Goal: Task Accomplishment & Management: Complete application form

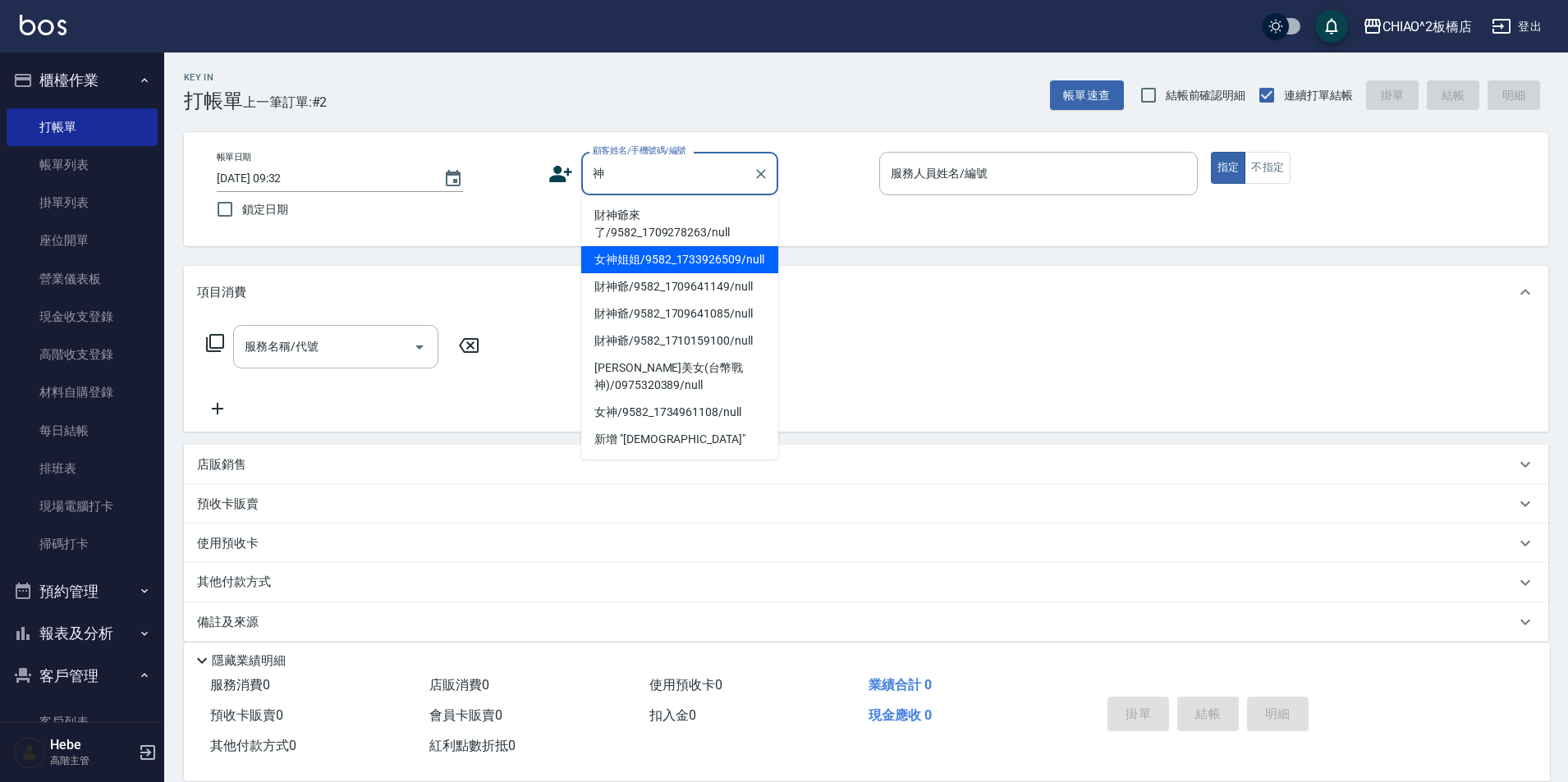
click at [656, 229] on li "財神爺來了/9582_1709278263/null" at bounding box center [679, 224] width 197 height 44
type input "財神爺來了/9582_1709278263/null"
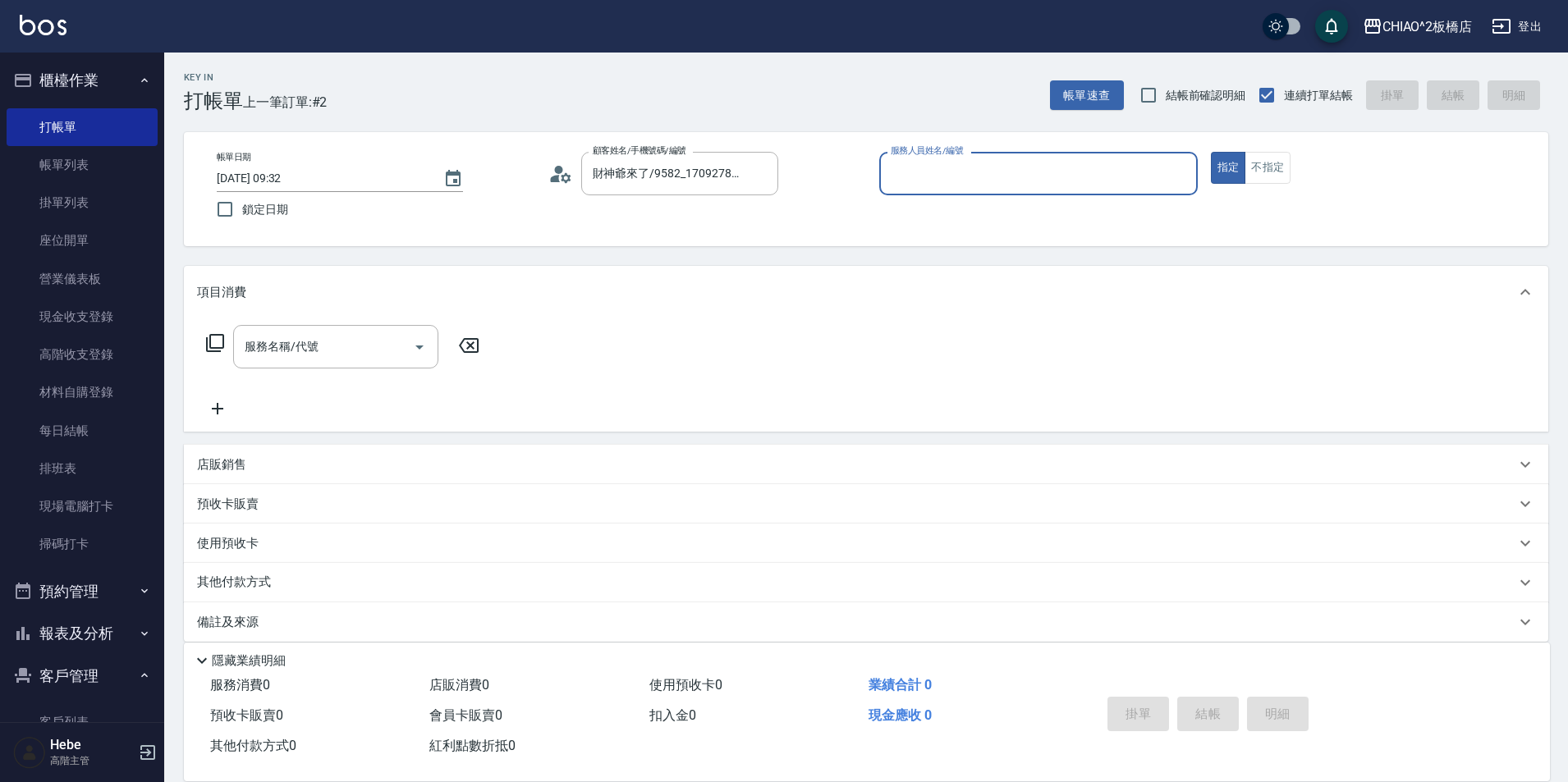
click at [916, 180] on input "服務人員姓名/編號" at bounding box center [1039, 173] width 304 height 28
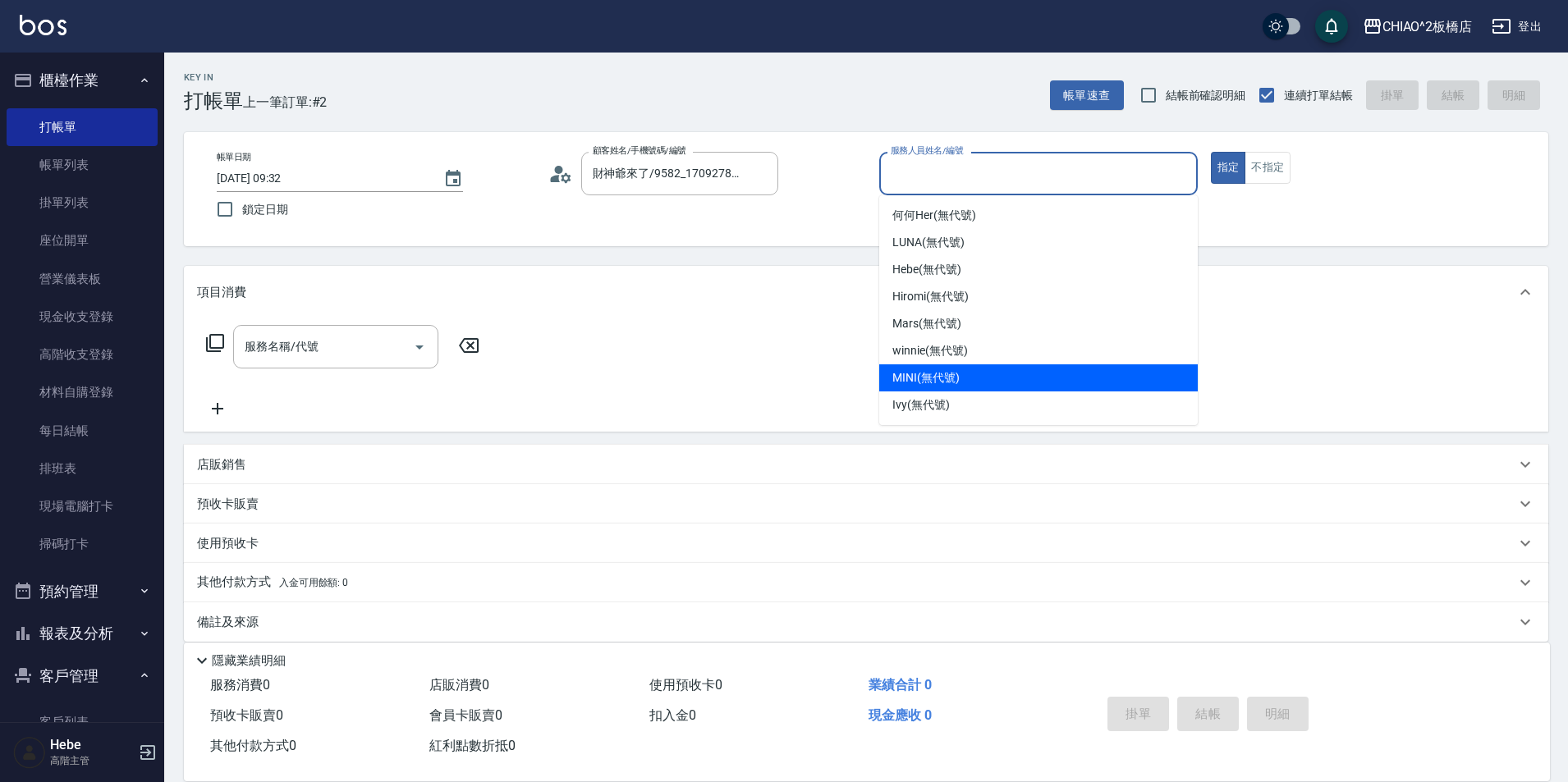
click at [947, 381] on span "MINI (無代號)" at bounding box center [926, 378] width 67 height 18
type input "MINI(無代號)"
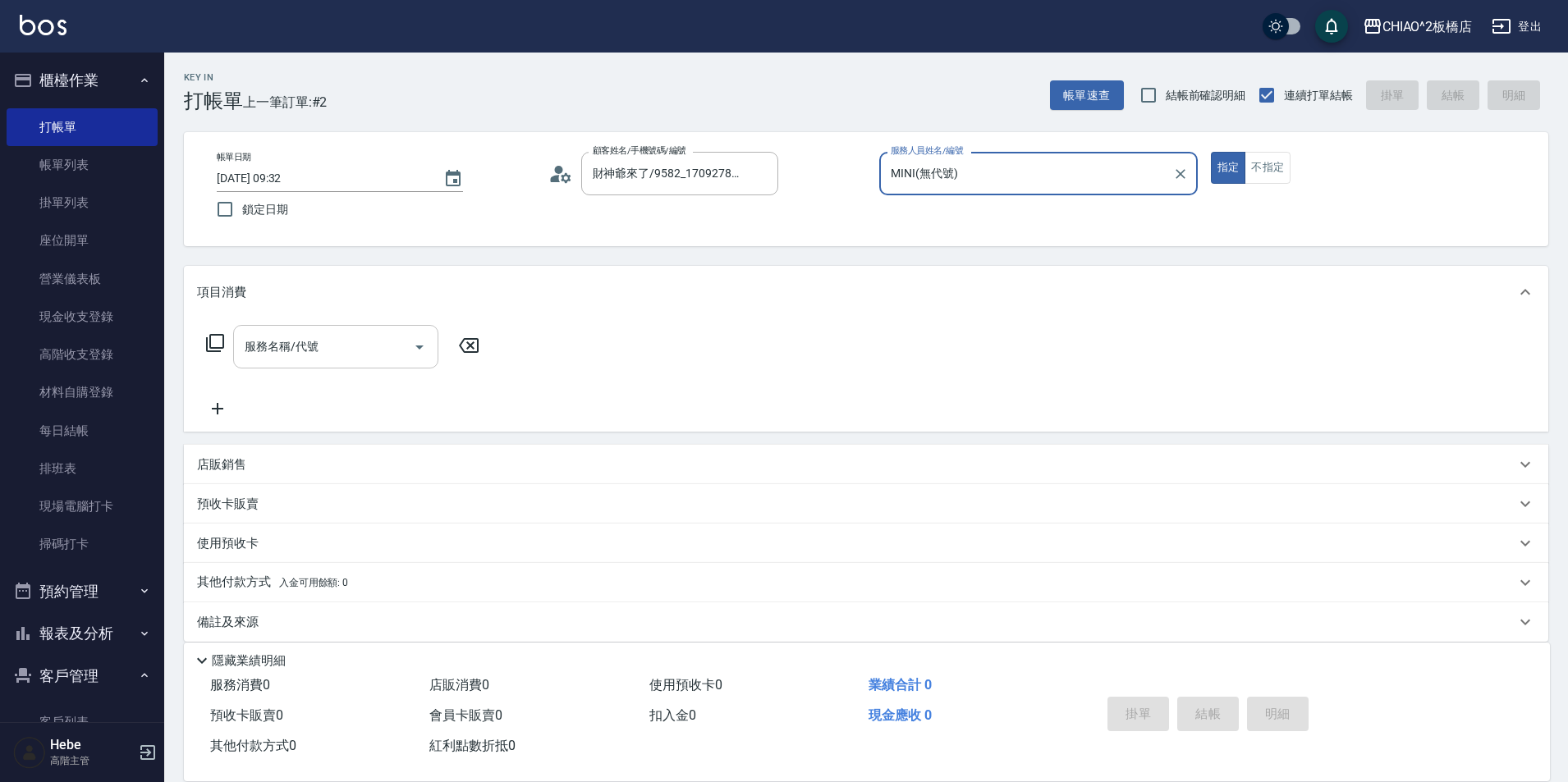
click at [313, 366] on div "服務名稱/代號" at bounding box center [335, 347] width 205 height 44
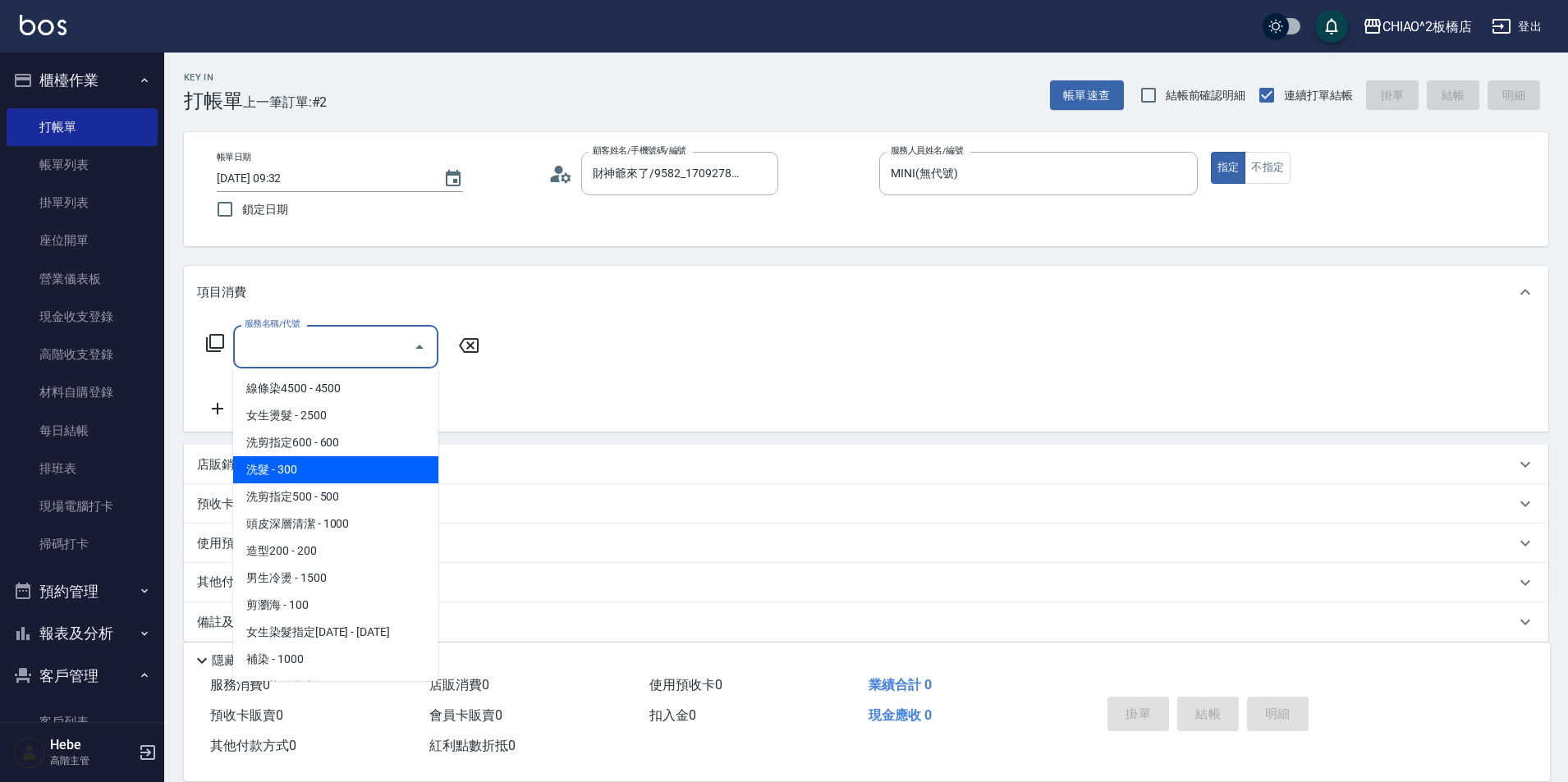
click at [338, 472] on span "洗髮 - 300" at bounding box center [335, 470] width 205 height 27
type input "洗髮(96679)"
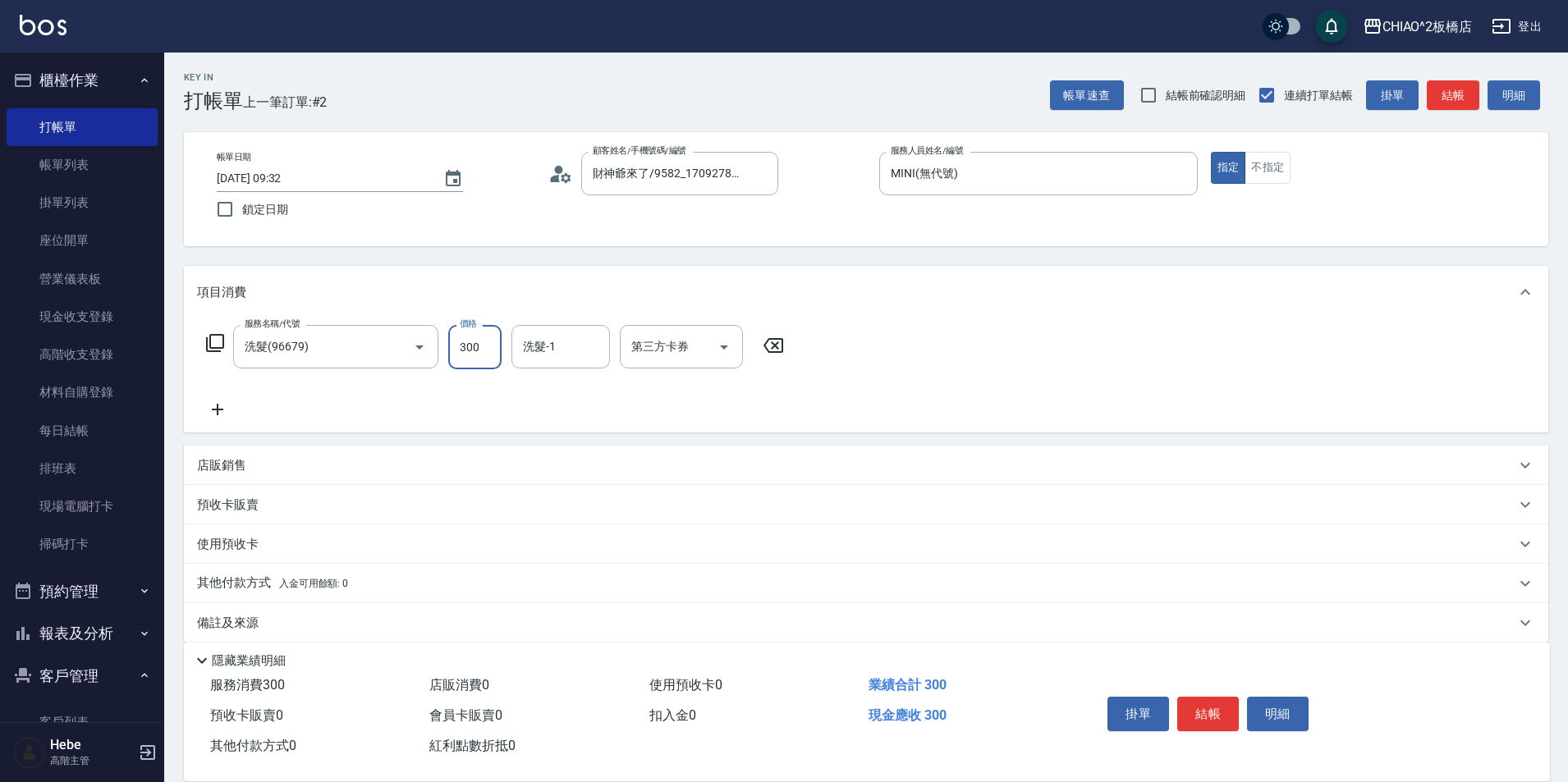
click at [483, 350] on input "300" at bounding box center [475, 347] width 54 height 44
type input "5000"
click at [1208, 706] on button "結帳" at bounding box center [1209, 713] width 62 height 34
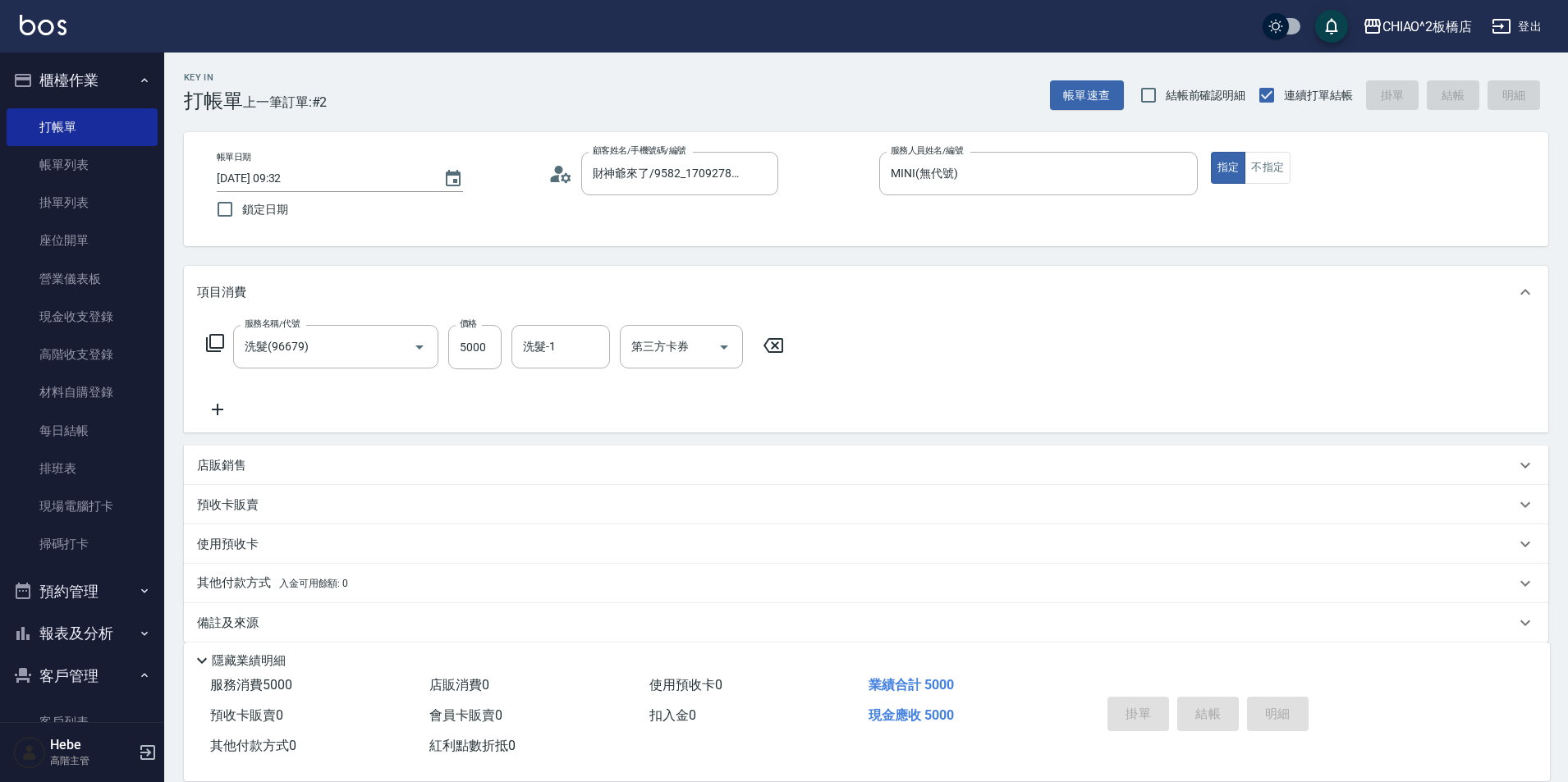
type input "[DATE] 13:09"
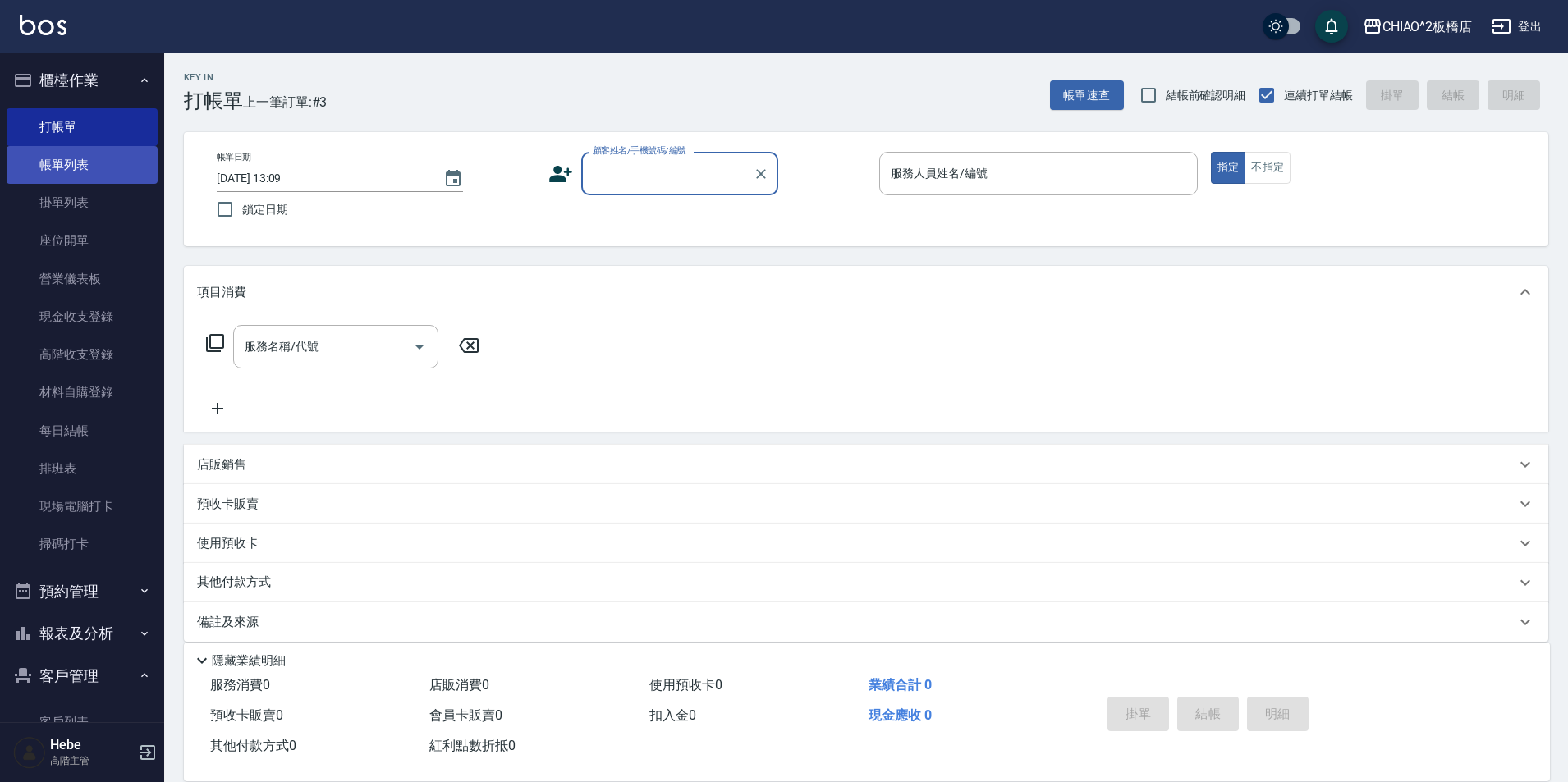
click at [117, 156] on link "帳單列表" at bounding box center [82, 164] width 151 height 38
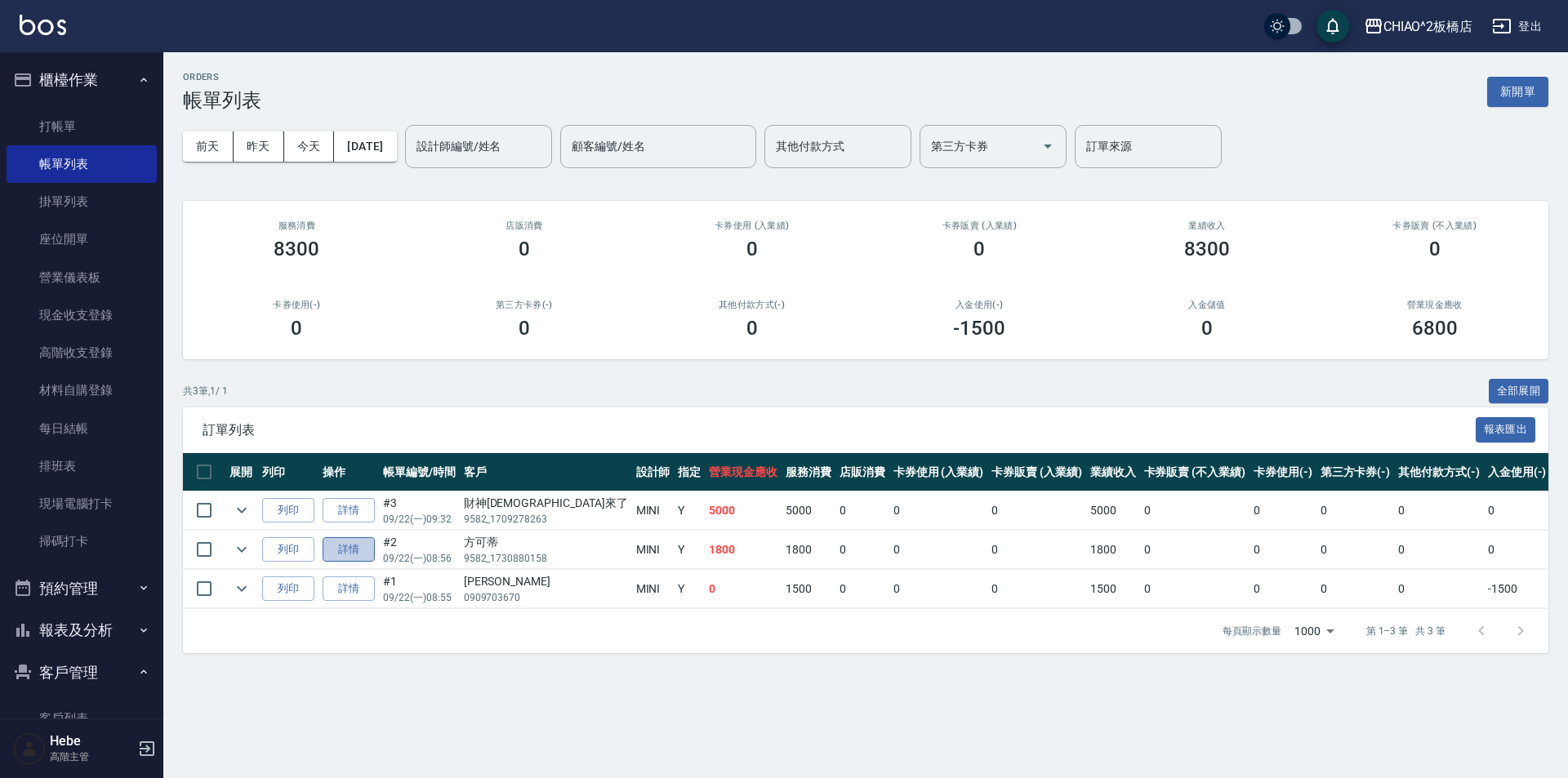
click at [357, 551] on link "詳情" at bounding box center [348, 550] width 52 height 25
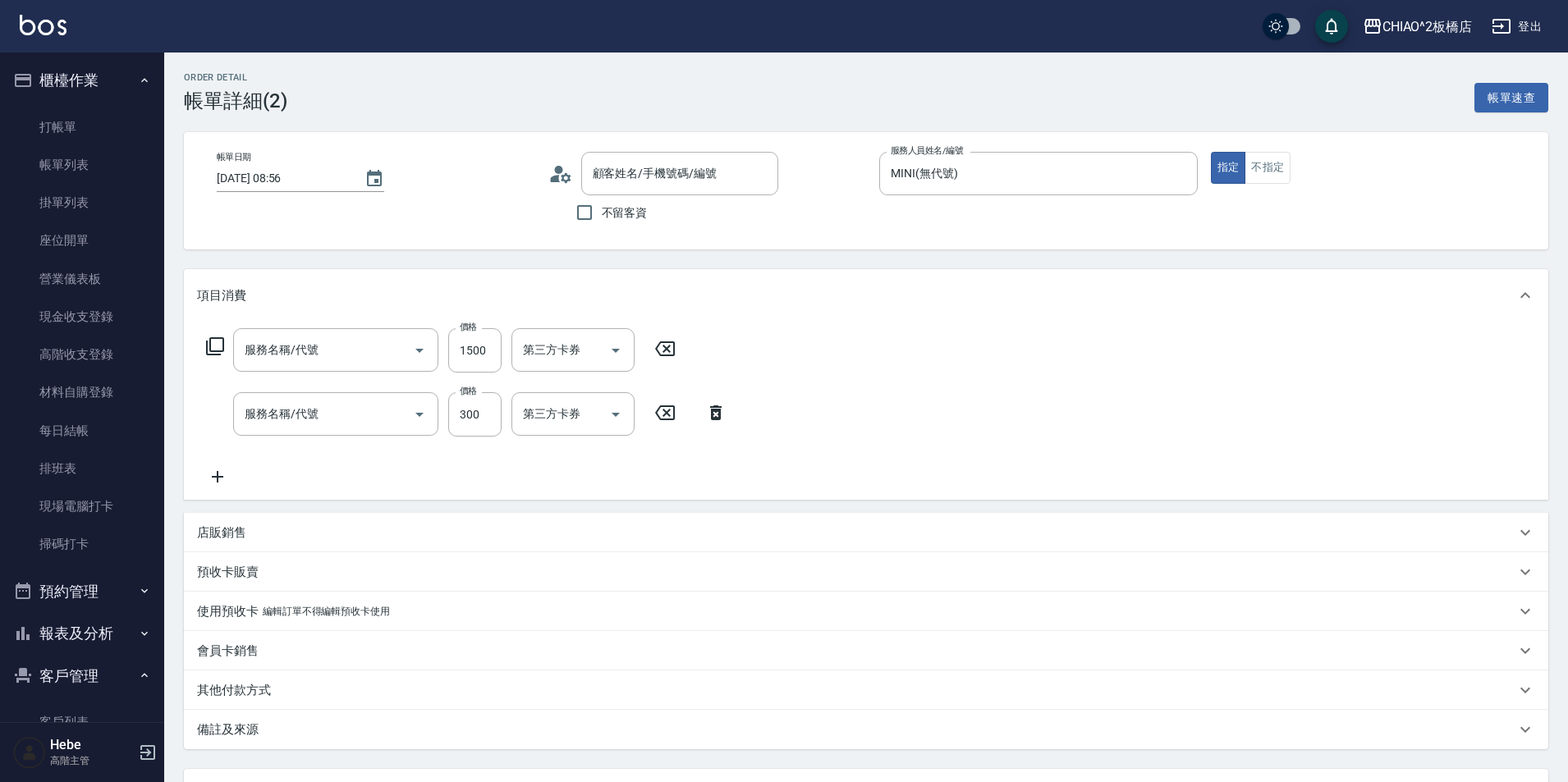
type input "[DATE] 08:56"
type input "MINI(無代號)"
type input "補染(96701)"
type input "洗髮(96679)"
type input "方可蒂/9582_1730880158/null"
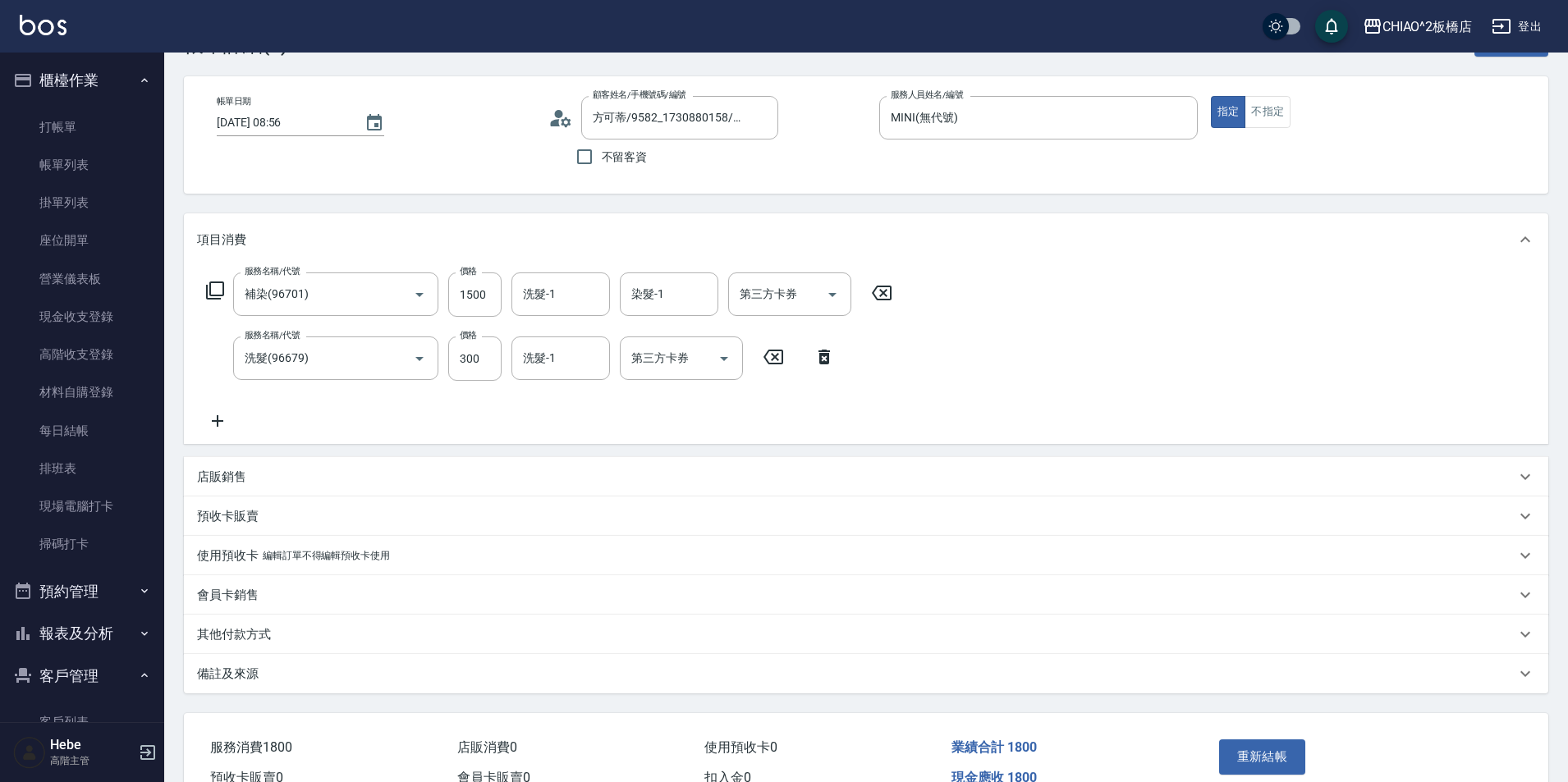
scroll to position [145, 0]
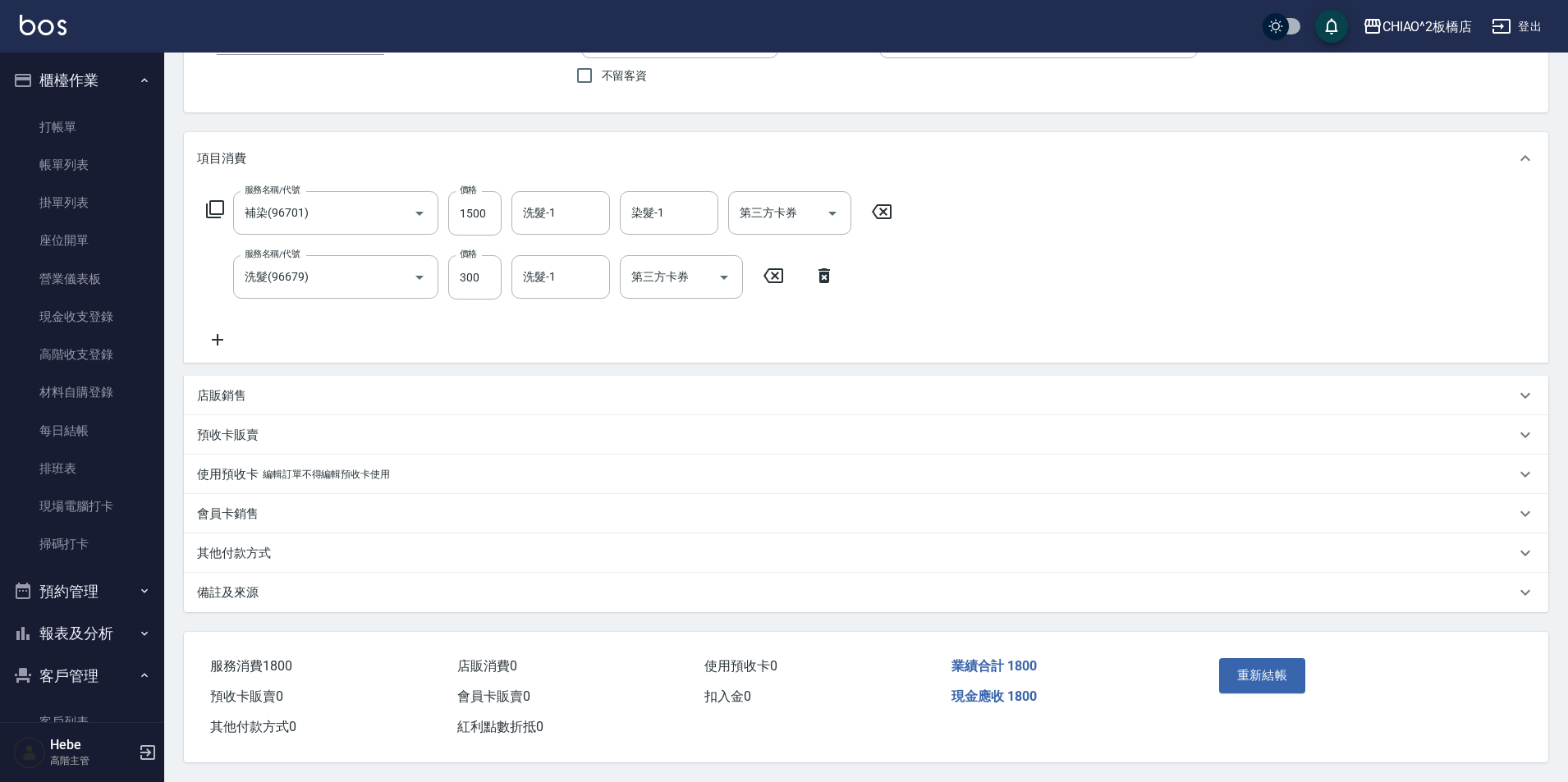
click at [292, 558] on div "其他付款方式" at bounding box center [866, 553] width 1364 height 39
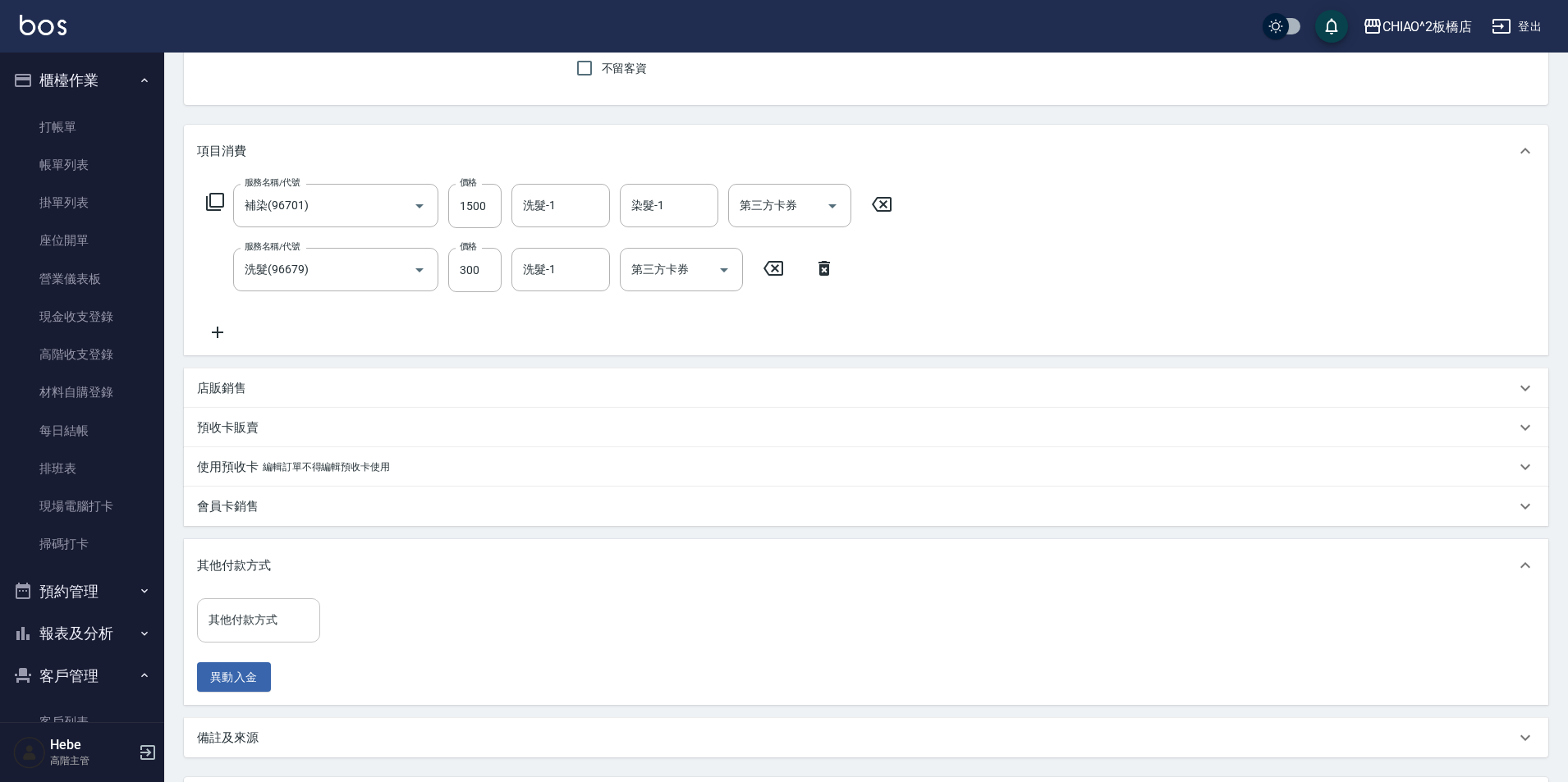
click at [280, 628] on input "其他付款方式" at bounding box center [258, 620] width 108 height 28
click at [267, 689] on span "Line Pay" at bounding box center [258, 690] width 123 height 27
type input "Line Pay"
click at [371, 637] on input "0" at bounding box center [391, 620] width 123 height 44
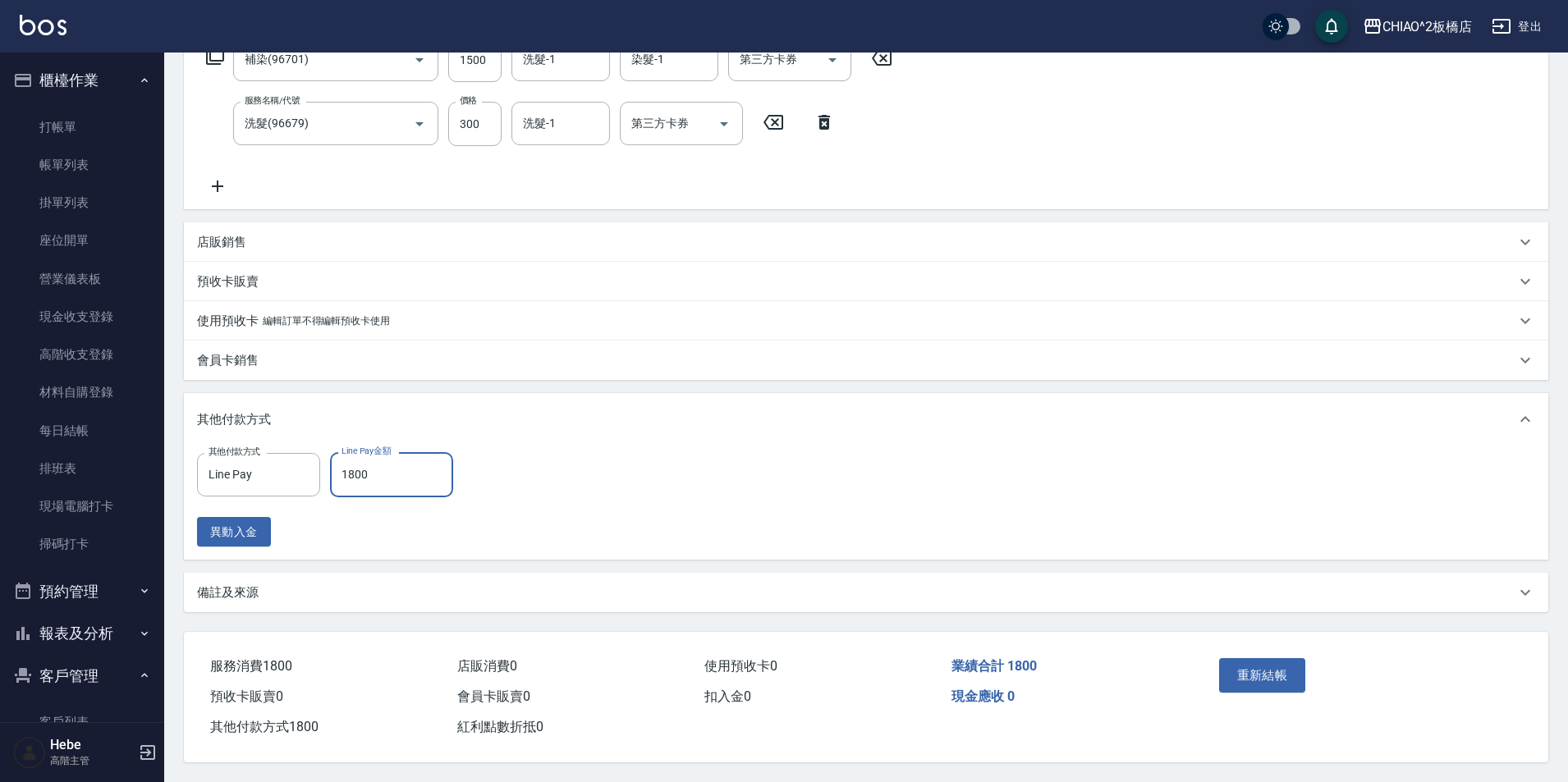
scroll to position [298, 0]
type input "1800"
click at [297, 584] on div "備註及來源" at bounding box center [856, 593] width 1318 height 18
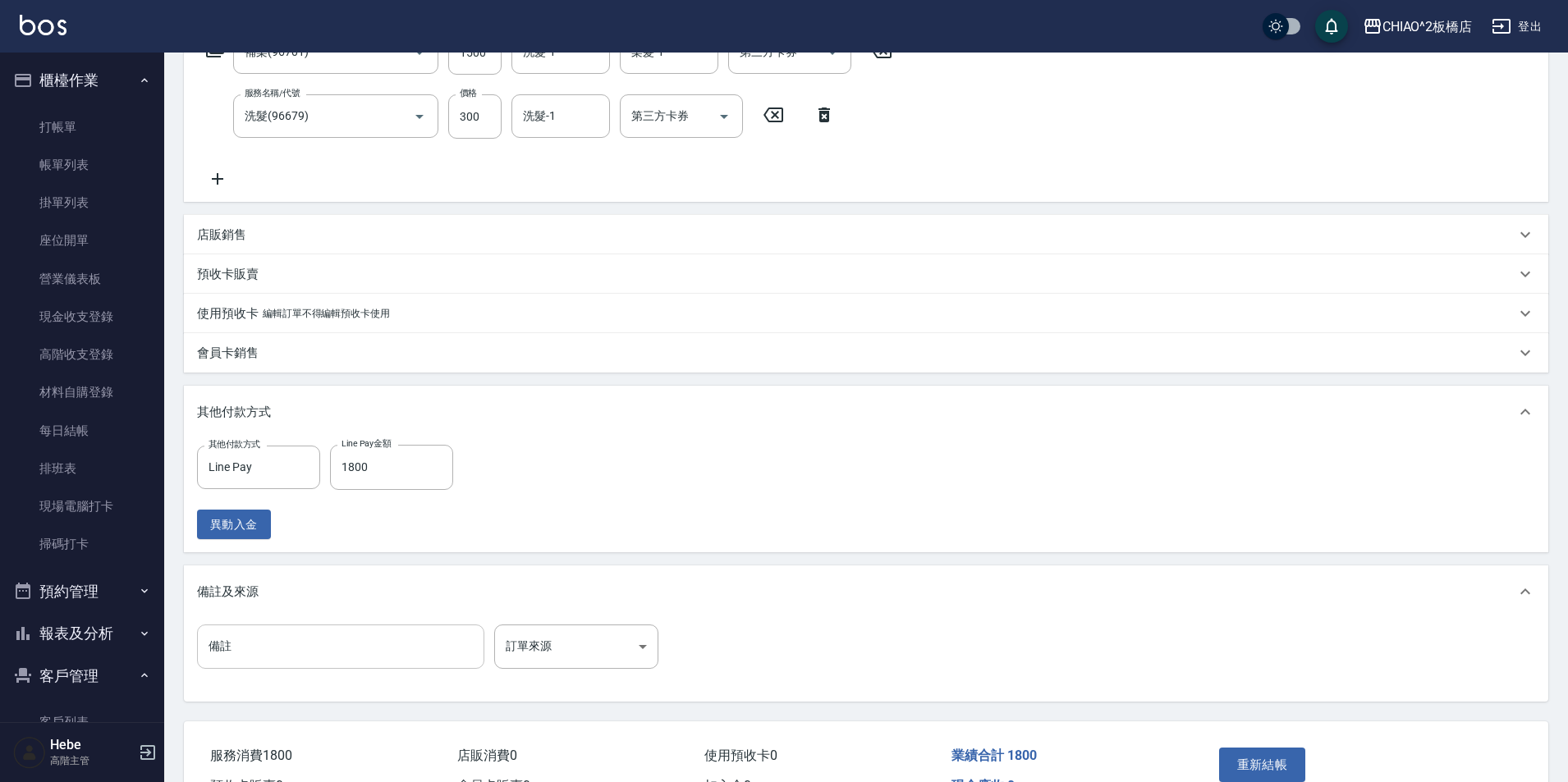
click at [271, 632] on input "備註" at bounding box center [340, 646] width 287 height 44
type input "補染，7/775+3/0+12%。補燙C字燙，受損*10分，22號捲"
click at [1256, 757] on button "重新結帳" at bounding box center [1263, 764] width 87 height 34
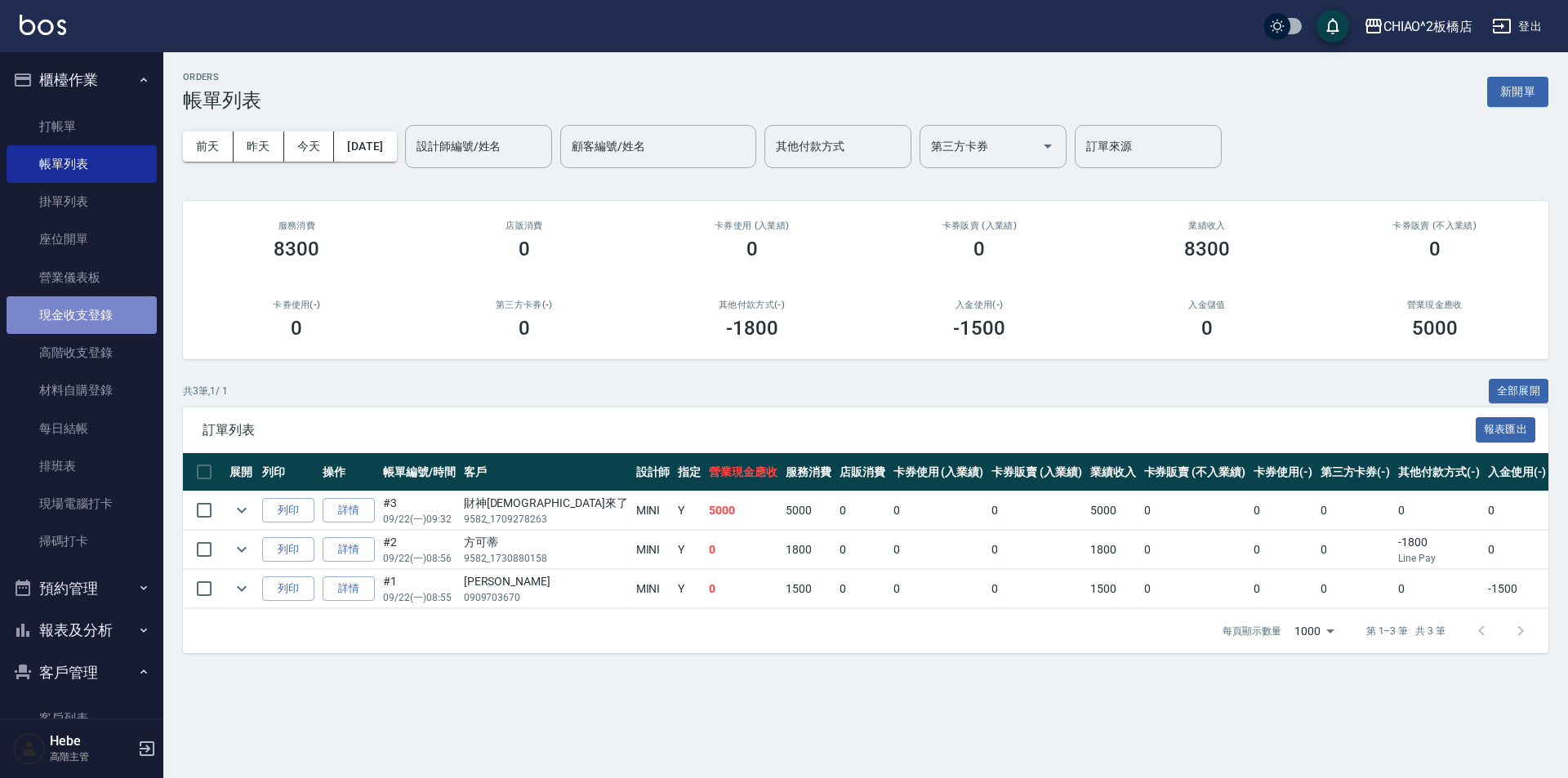
click at [94, 325] on link "現金收支登錄" at bounding box center [82, 315] width 150 height 37
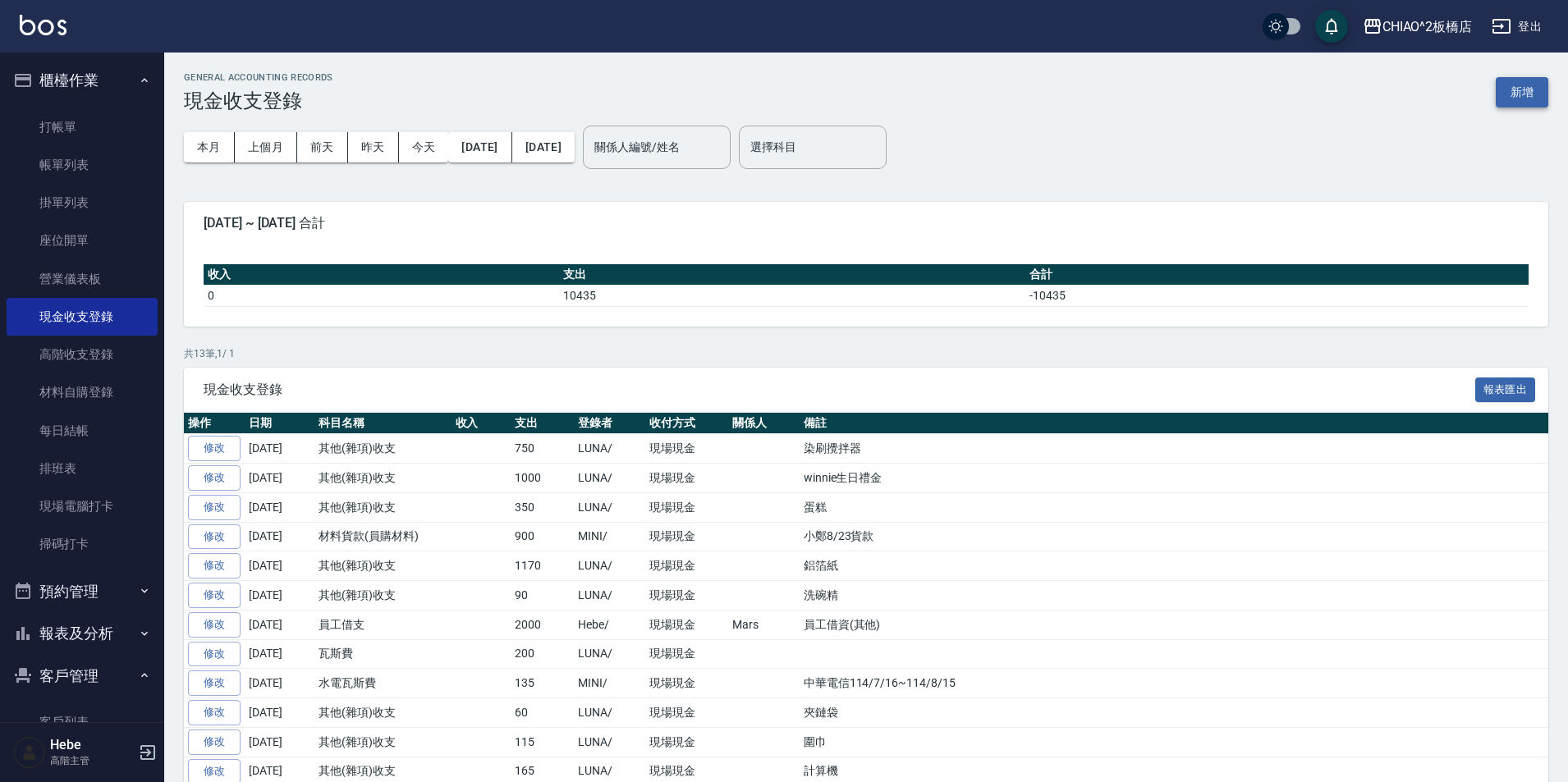
click at [1516, 102] on button "新增" at bounding box center [1522, 92] width 53 height 30
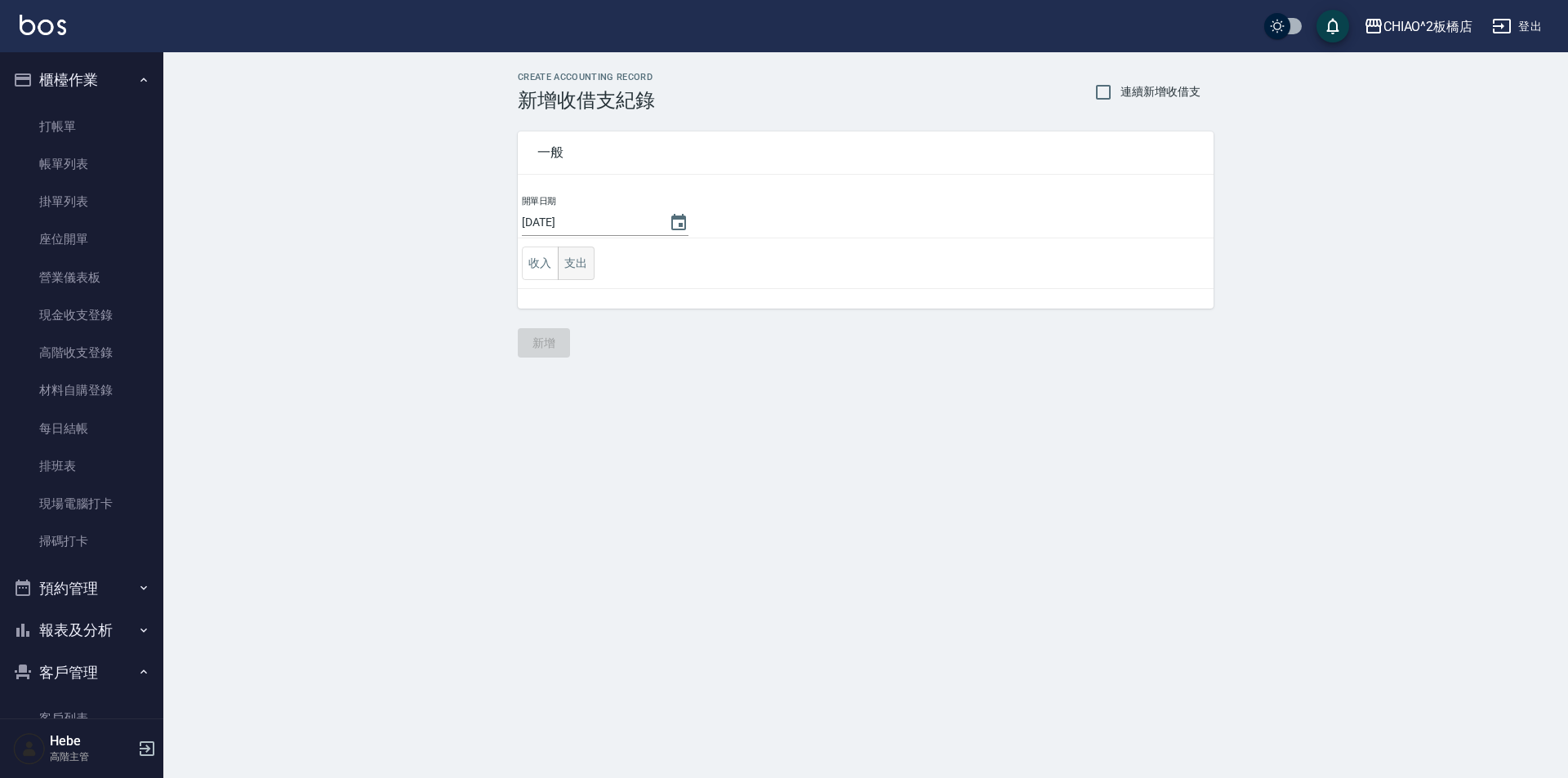
click at [563, 263] on button "支出" at bounding box center [577, 263] width 37 height 33
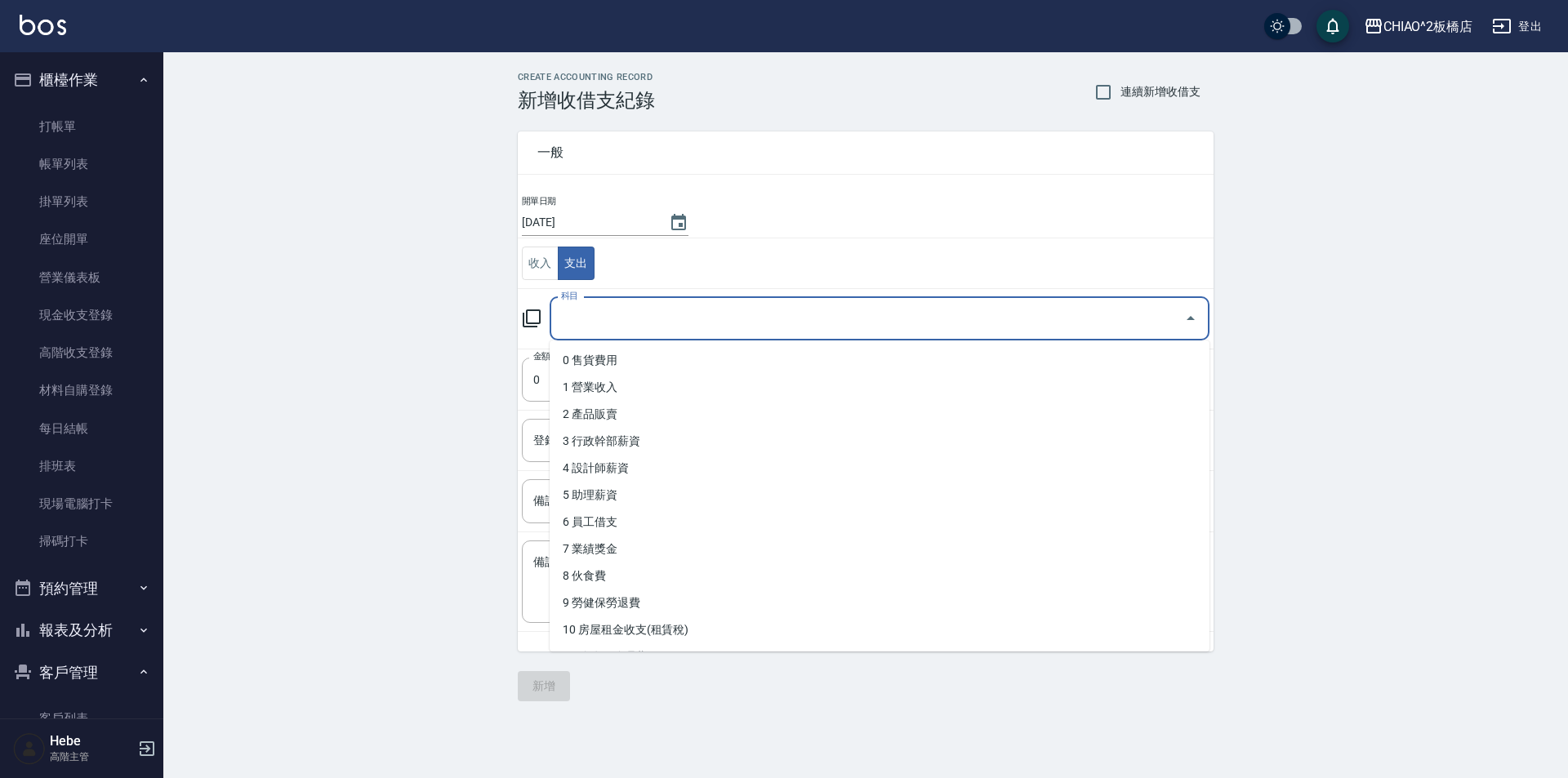
click at [599, 310] on input "科目" at bounding box center [867, 319] width 621 height 28
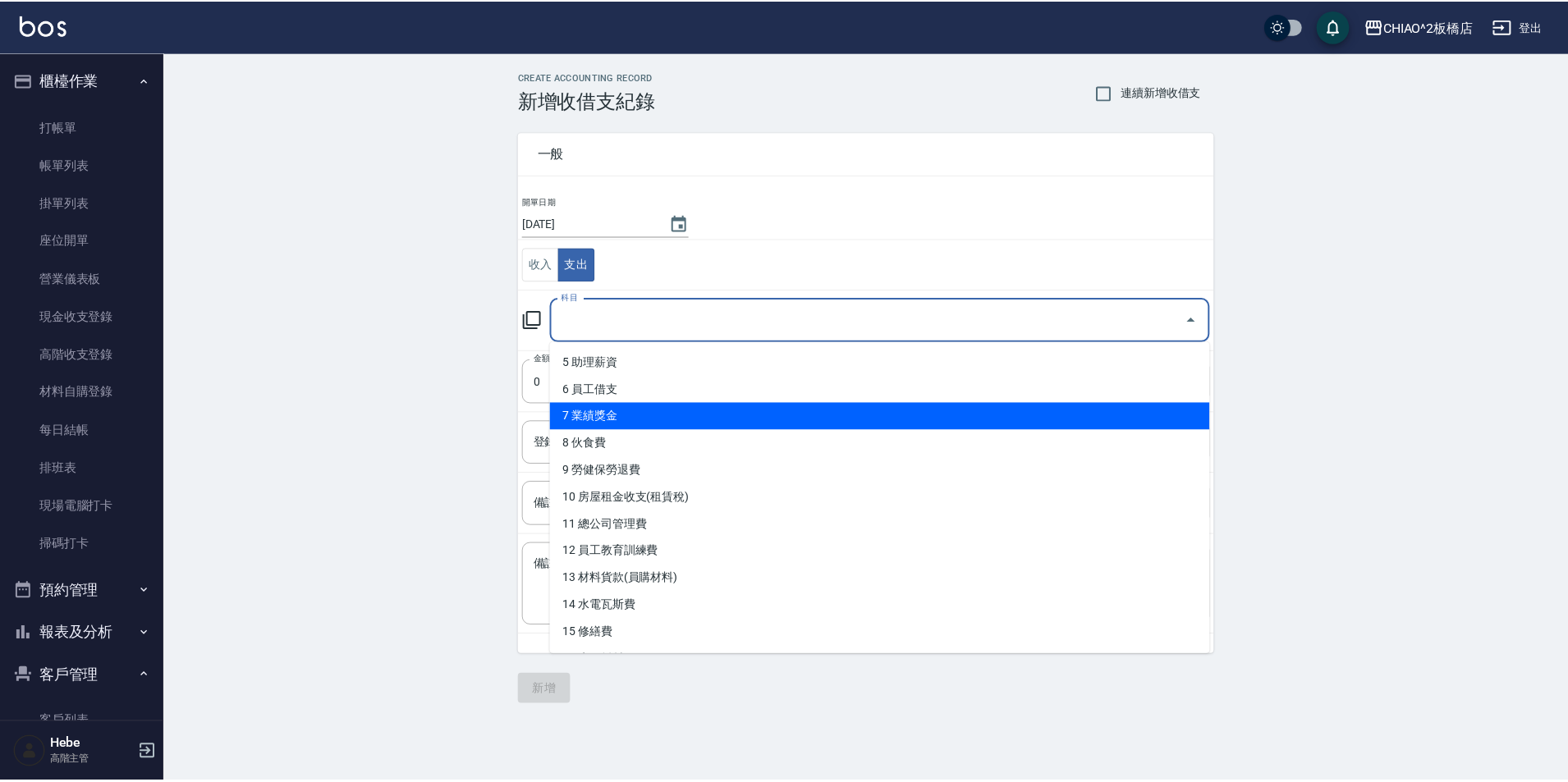
scroll to position [164, 0]
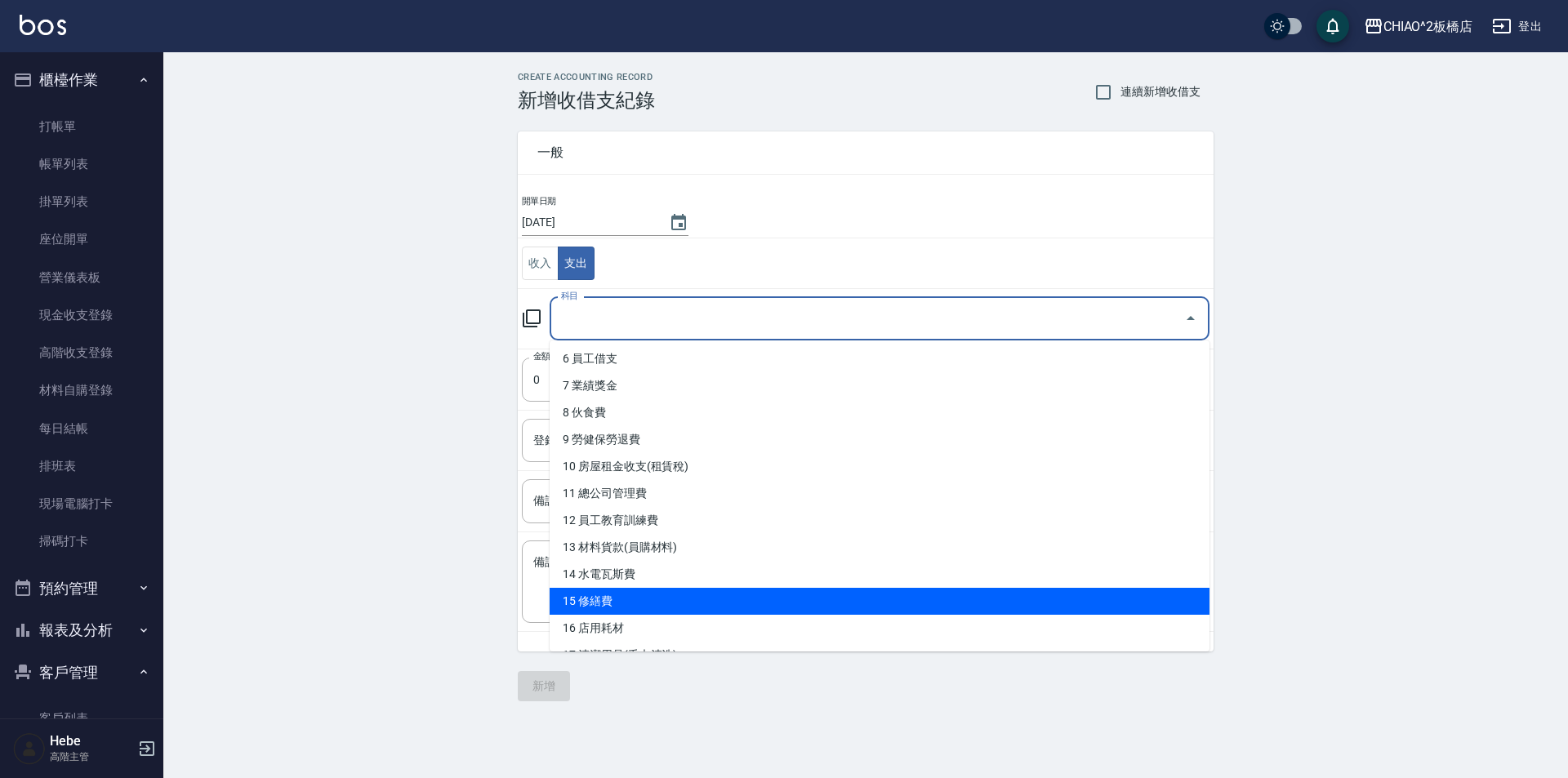
click at [656, 600] on li "15 修繕費" at bounding box center [880, 601] width 660 height 27
type input "15 修繕費"
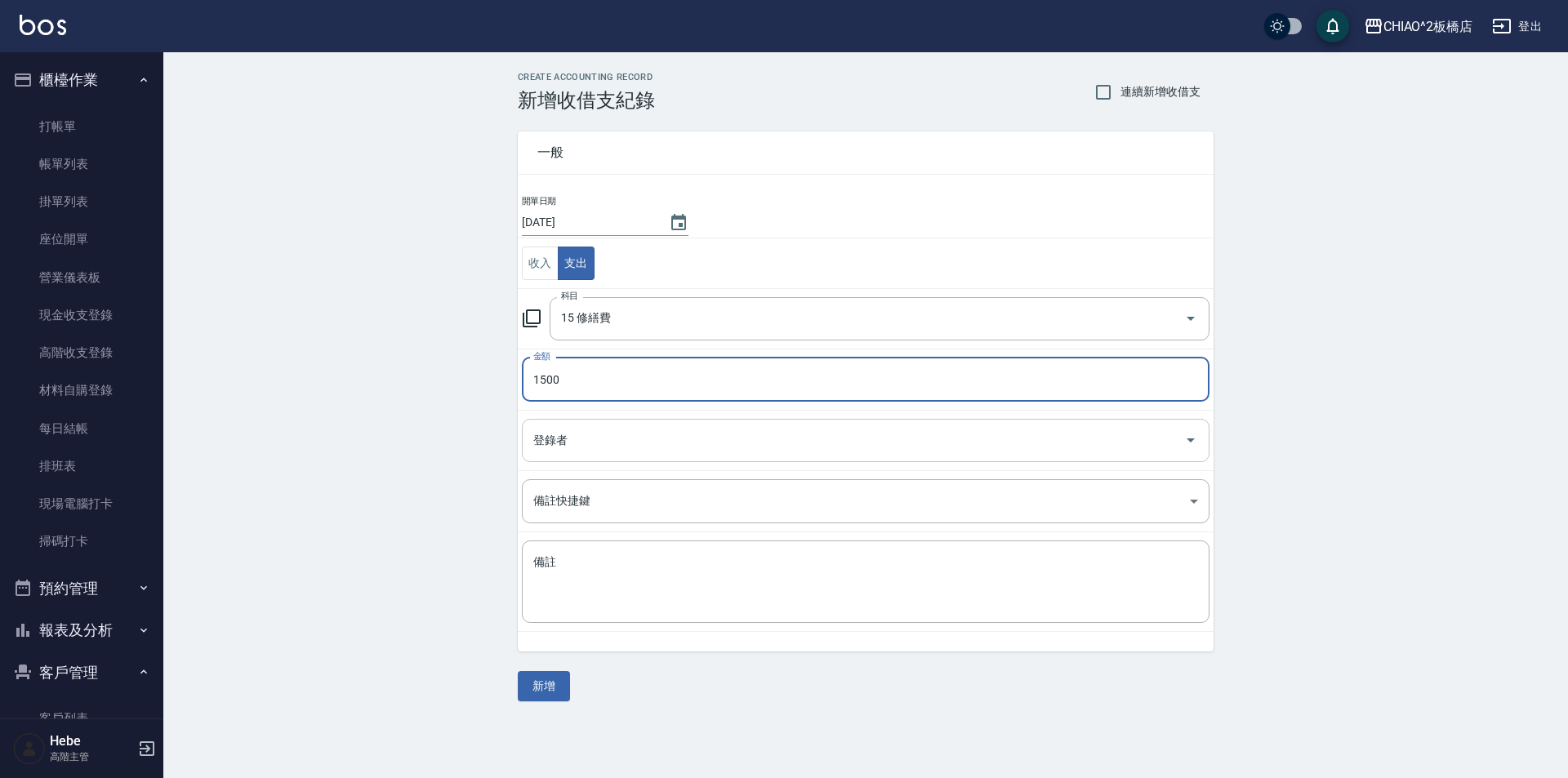
type input "1500"
click at [602, 440] on input "登錄者" at bounding box center [853, 441] width 648 height 28
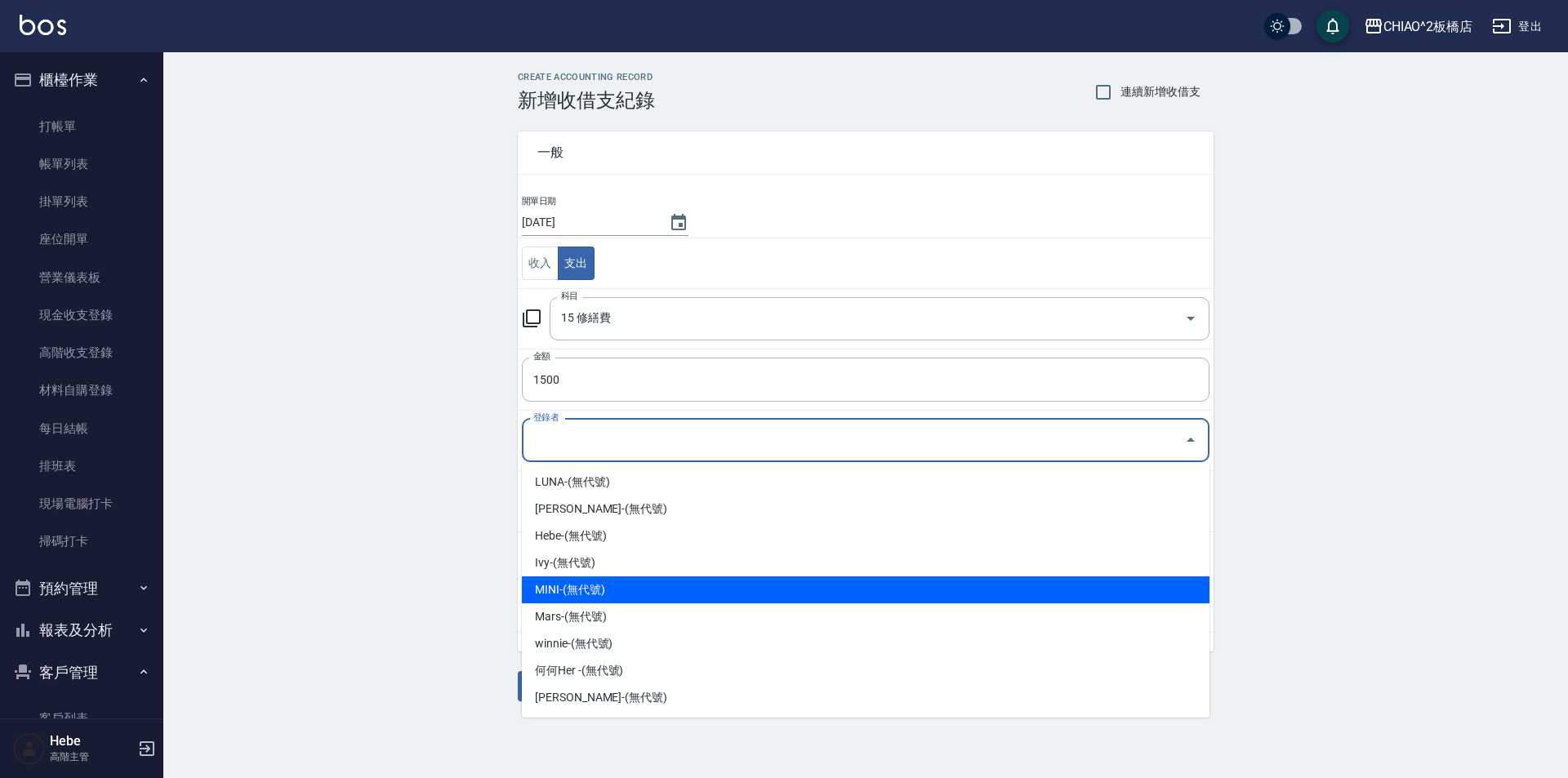
click at [628, 586] on li "MINI-(無代號)" at bounding box center [865, 590] width 687 height 27
type input "MINI-(無代號)"
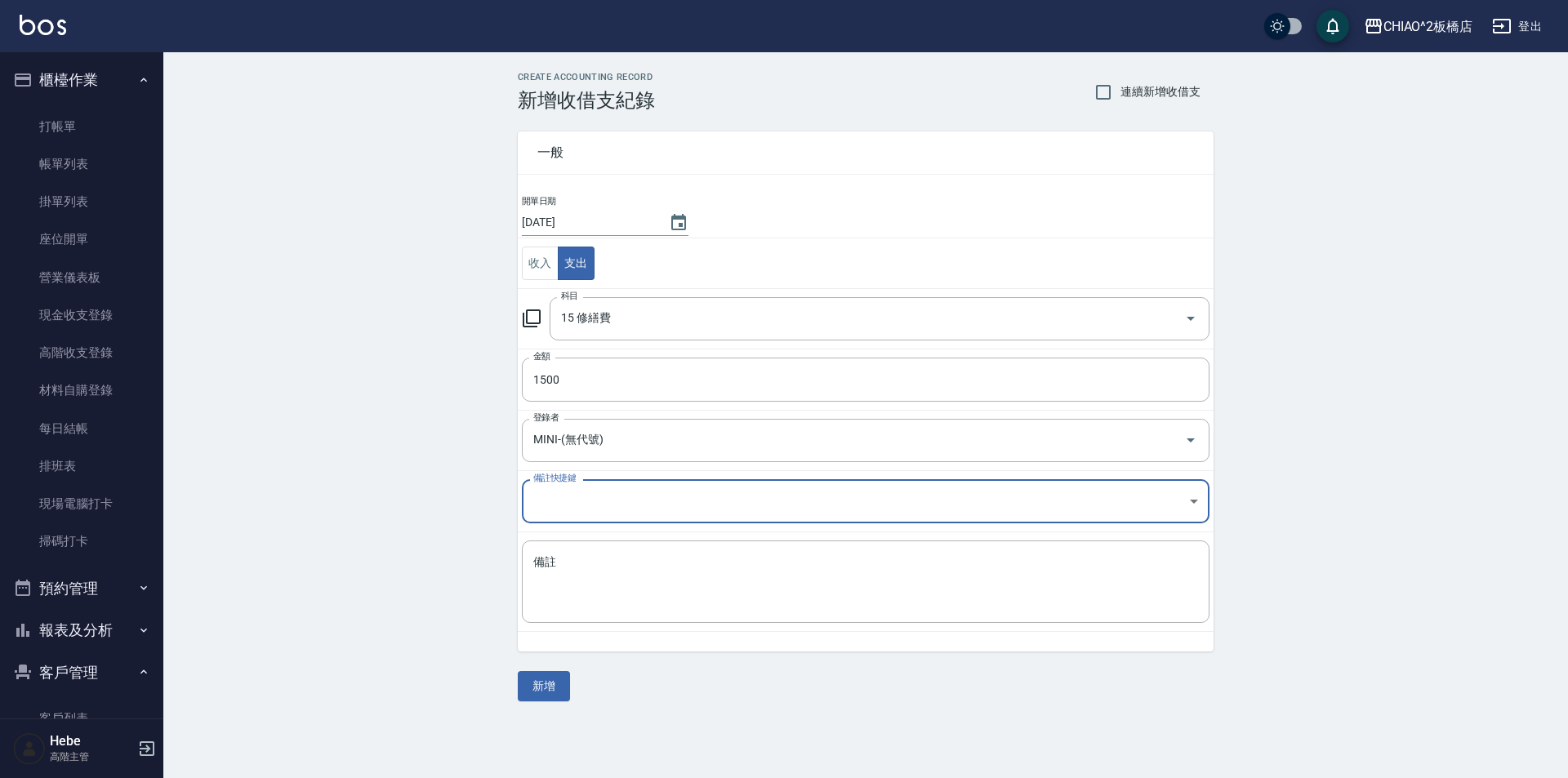
click at [628, 586] on textarea "備註" at bounding box center [866, 582] width 665 height 56
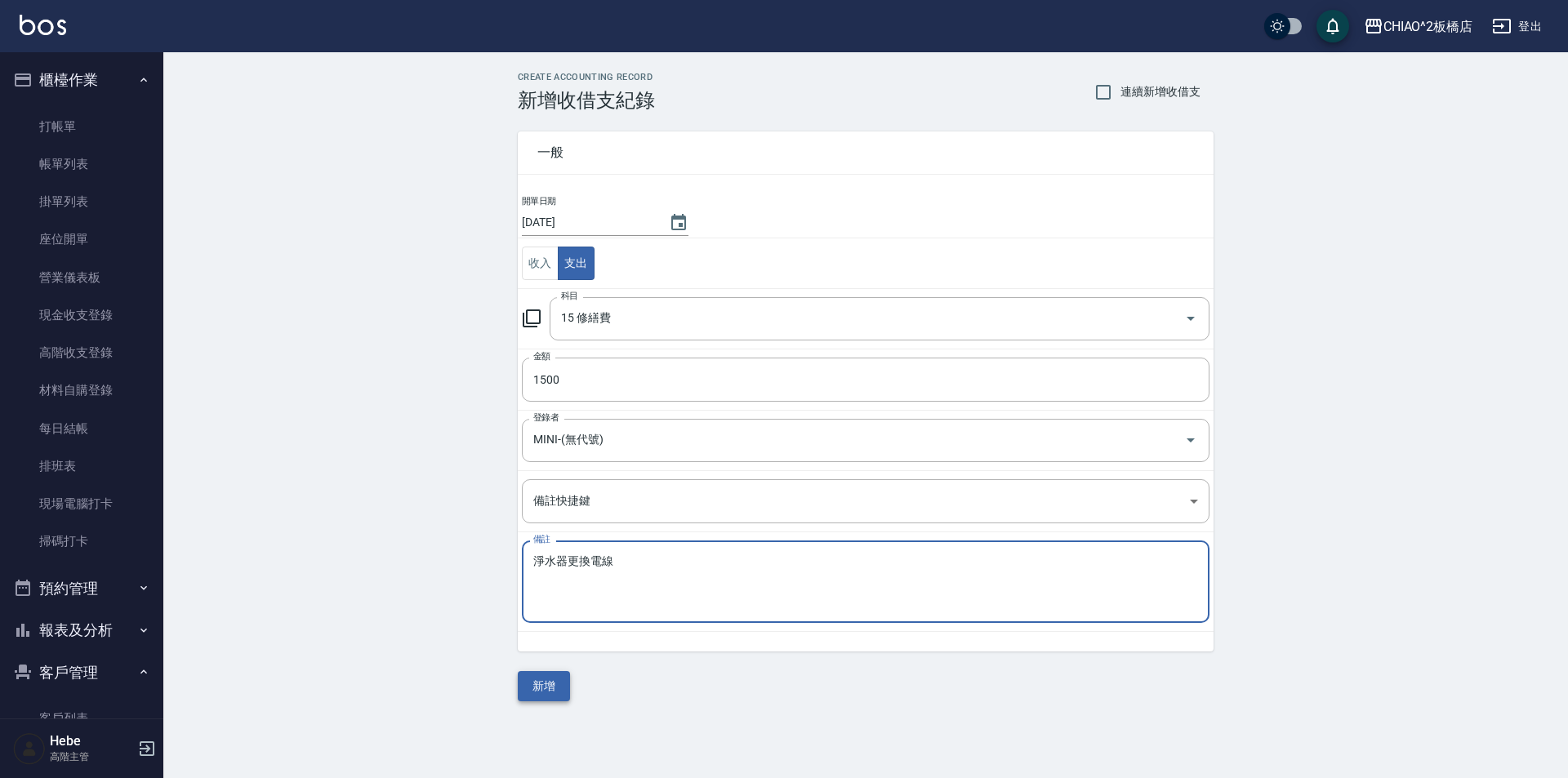
type textarea "淨水器更換電線"
click at [537, 683] on button "新增" at bounding box center [544, 686] width 52 height 30
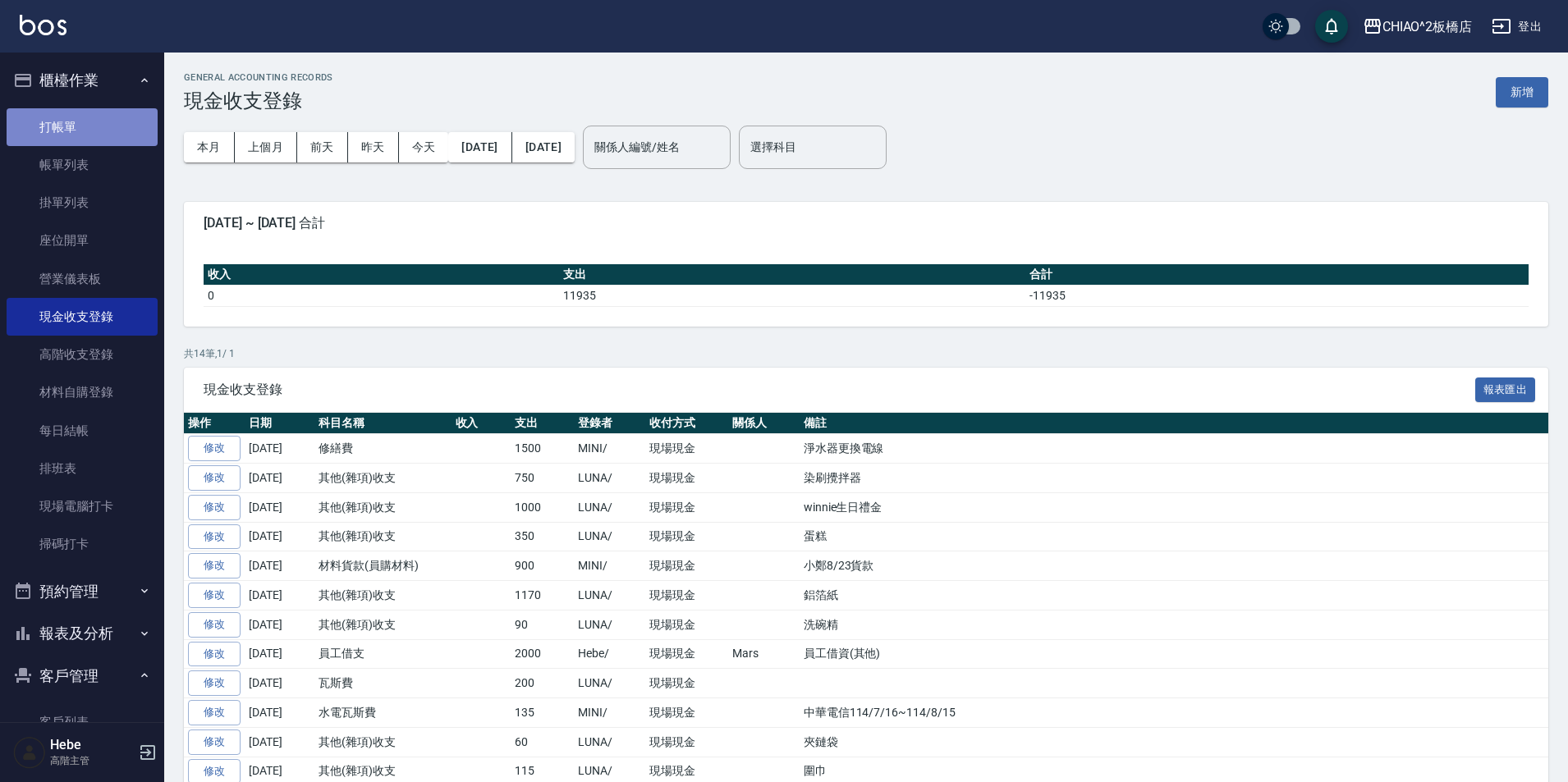
click at [85, 128] on link "打帳單" at bounding box center [82, 126] width 151 height 38
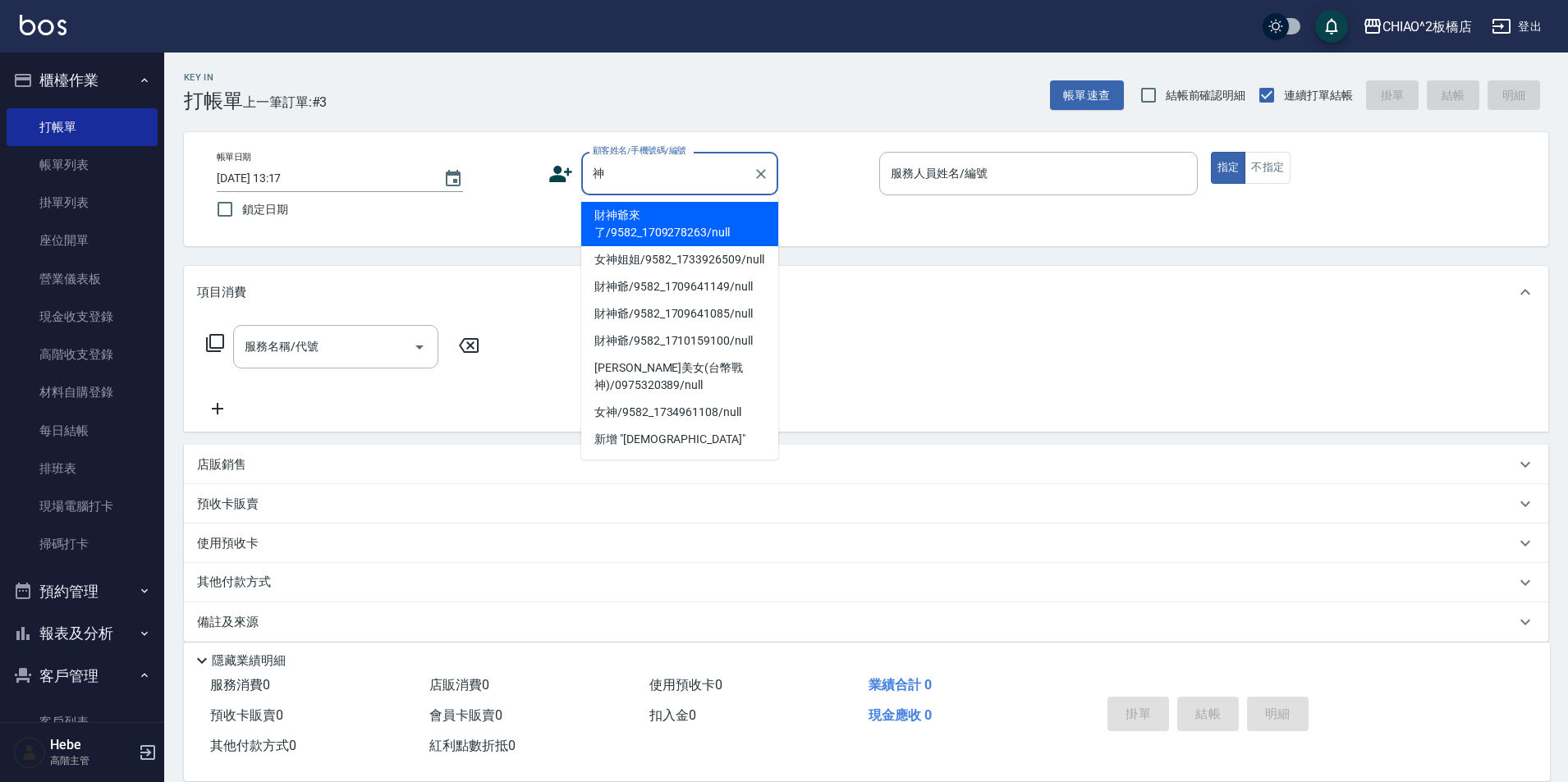
click at [672, 227] on li "財神爺來了/9582_1709278263/null" at bounding box center [679, 224] width 197 height 44
type input "財神爺來了/9582_1709278263/null"
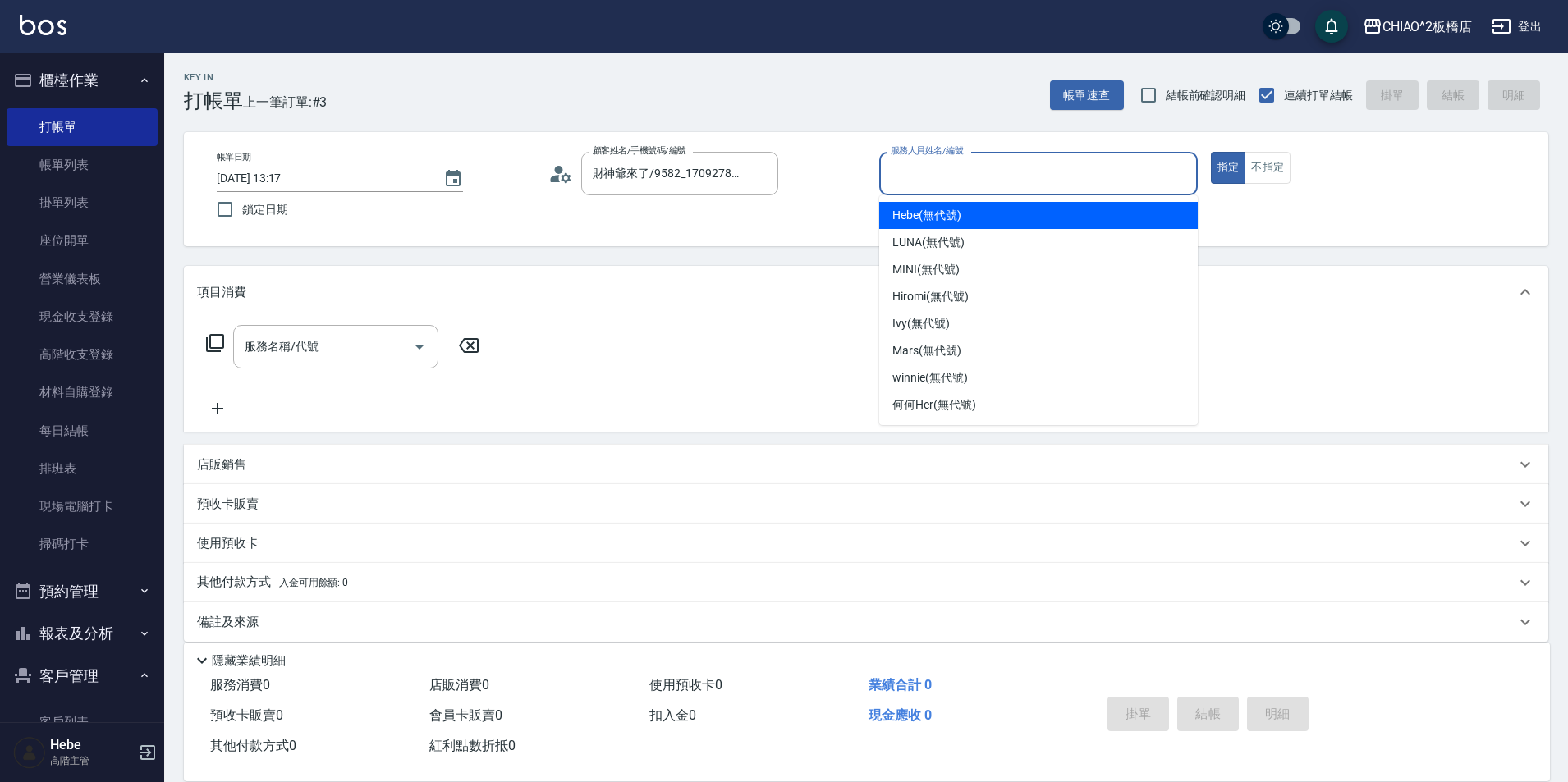
click at [938, 163] on input "服務人員姓名/編號" at bounding box center [1039, 173] width 304 height 28
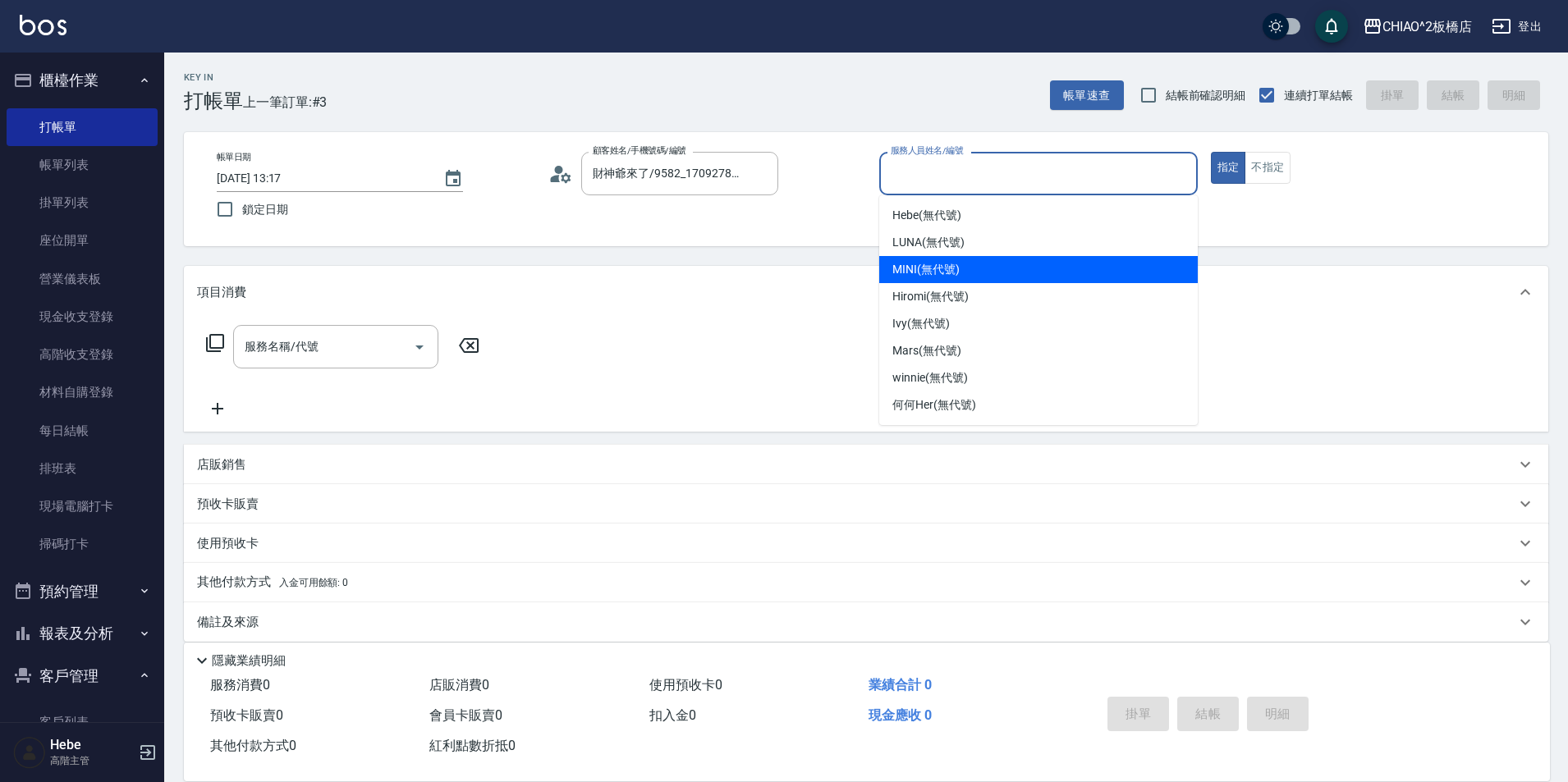
drag, startPoint x: 952, startPoint y: 262, endPoint x: 1112, endPoint y: 193, distance: 174.2
click at [959, 260] on div "MINI (無代號)" at bounding box center [1039, 270] width 318 height 27
type input "MINI(無代號)"
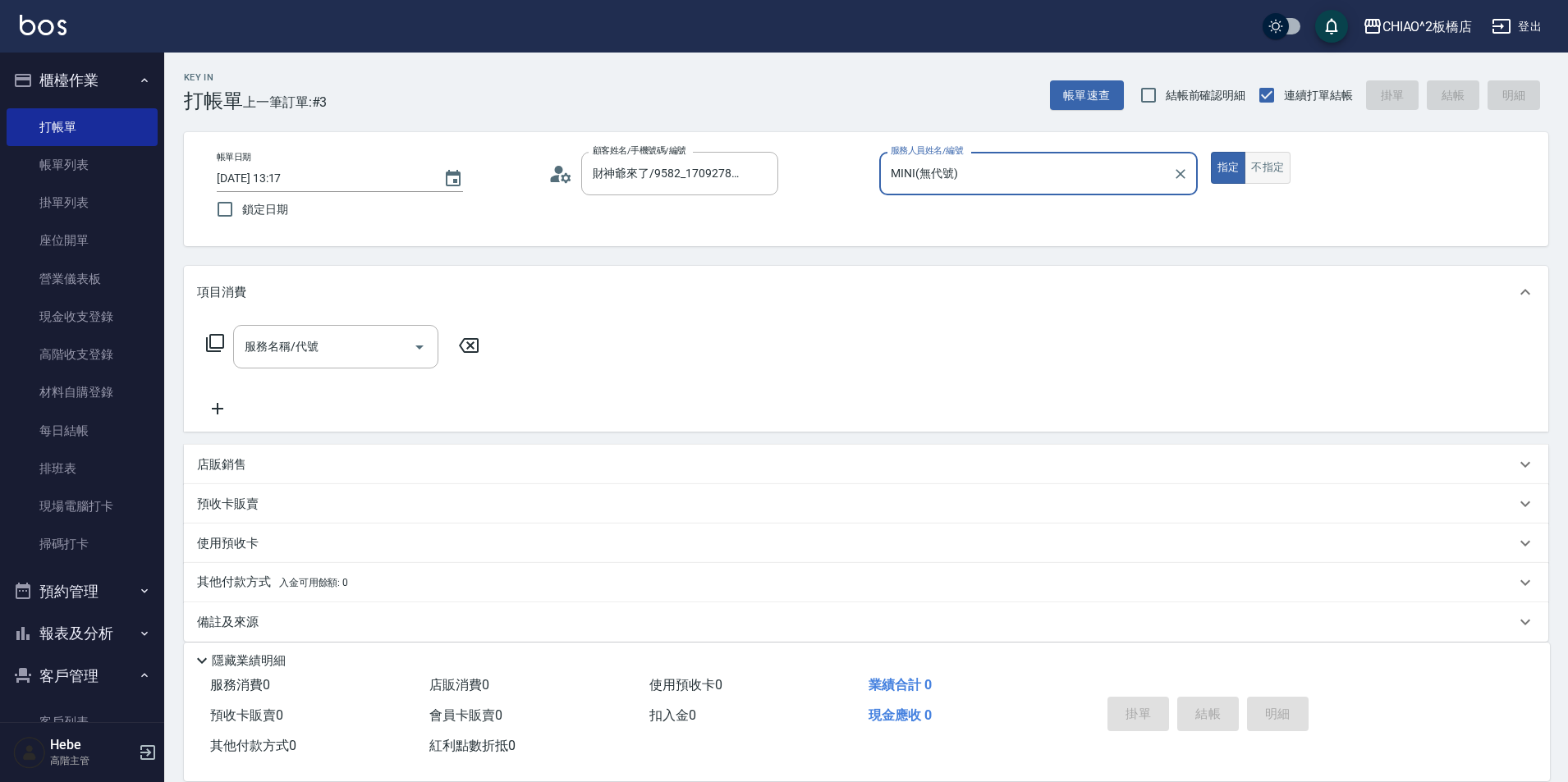
click at [1270, 165] on button "不指定" at bounding box center [1267, 167] width 46 height 32
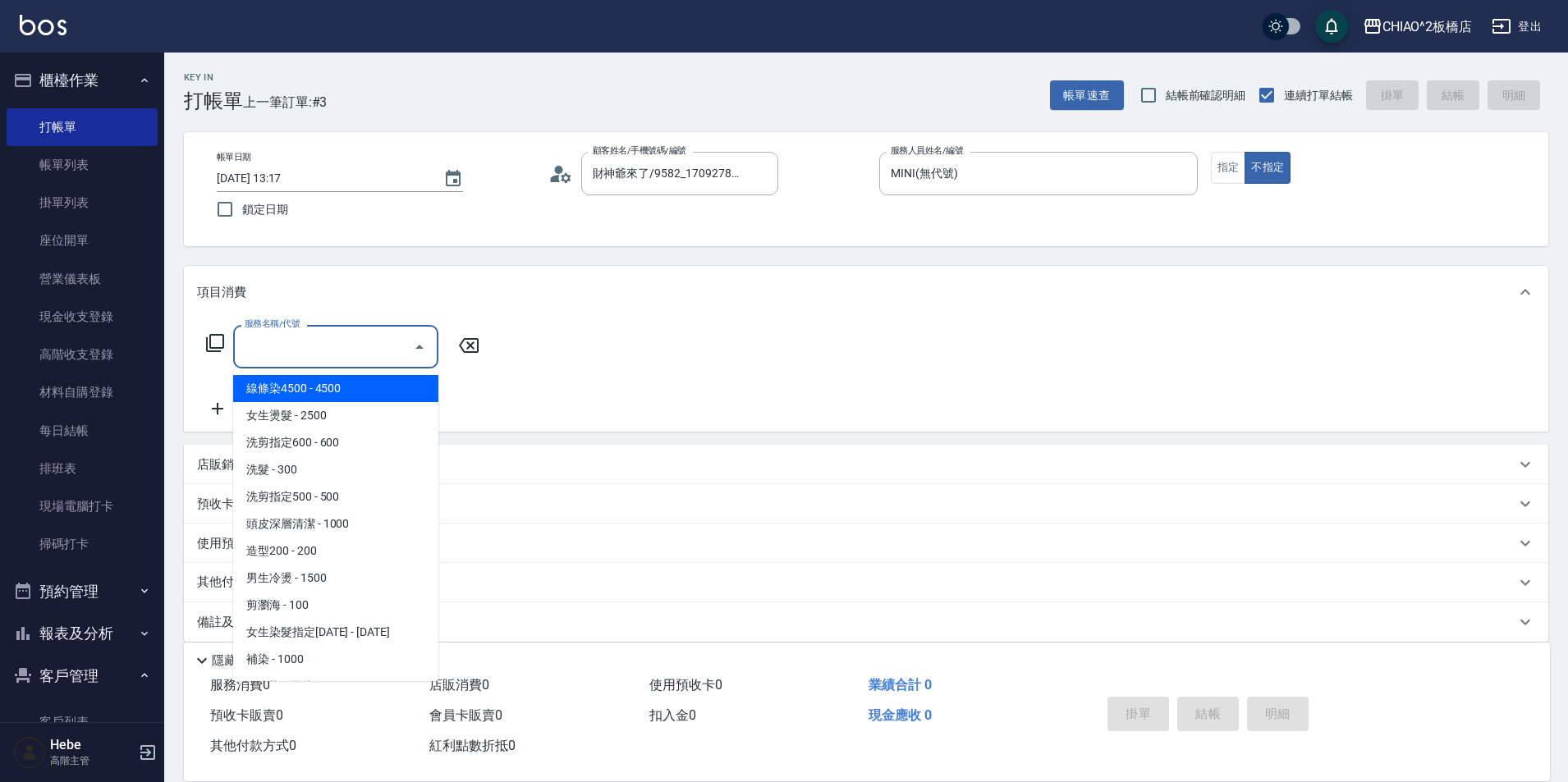
click at [337, 359] on input "服務名稱/代號" at bounding box center [323, 347] width 166 height 28
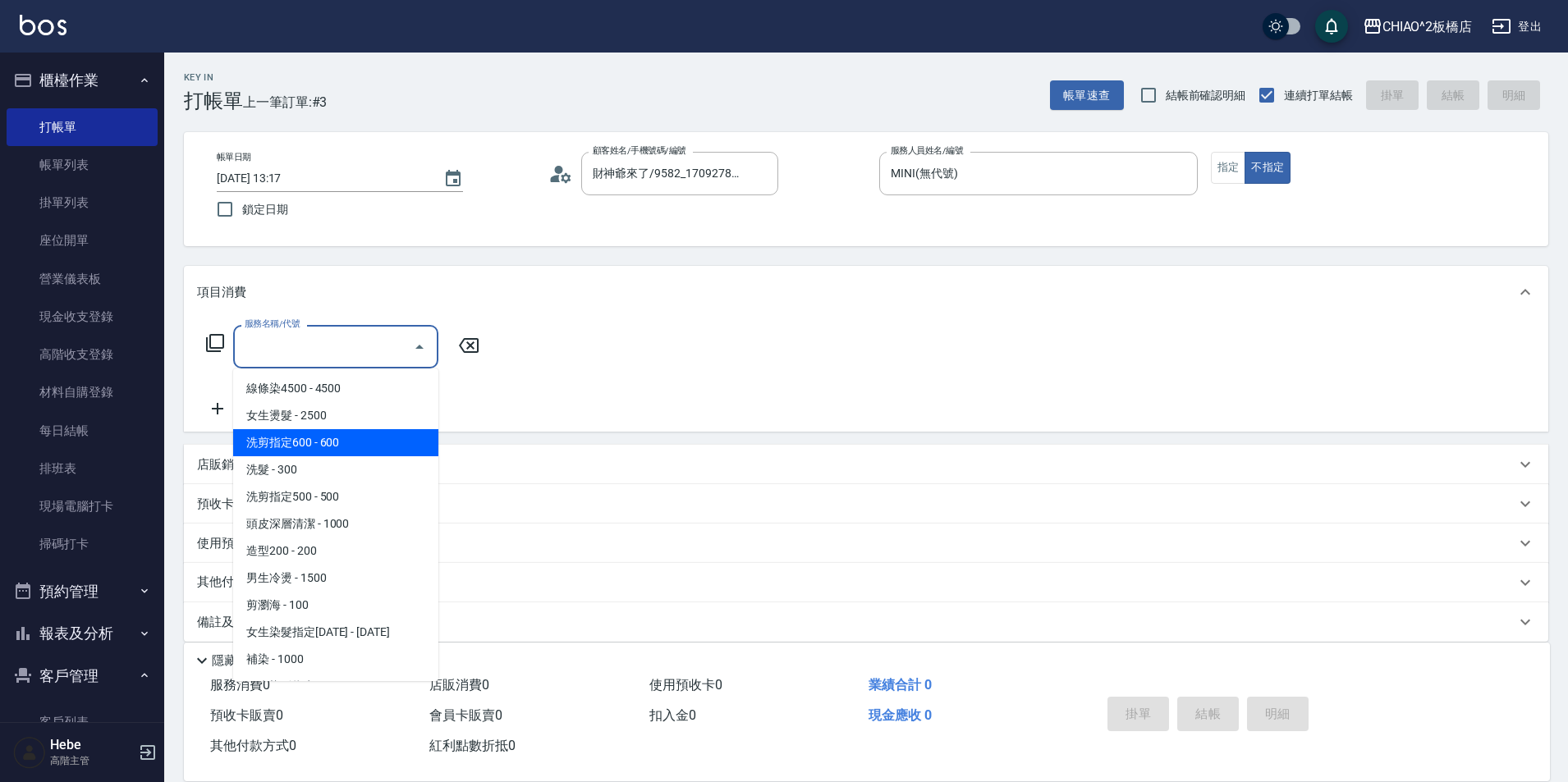
click at [338, 440] on span "洗剪指定600 - 600" at bounding box center [335, 443] width 205 height 27
type input "洗剪指定600(96678)"
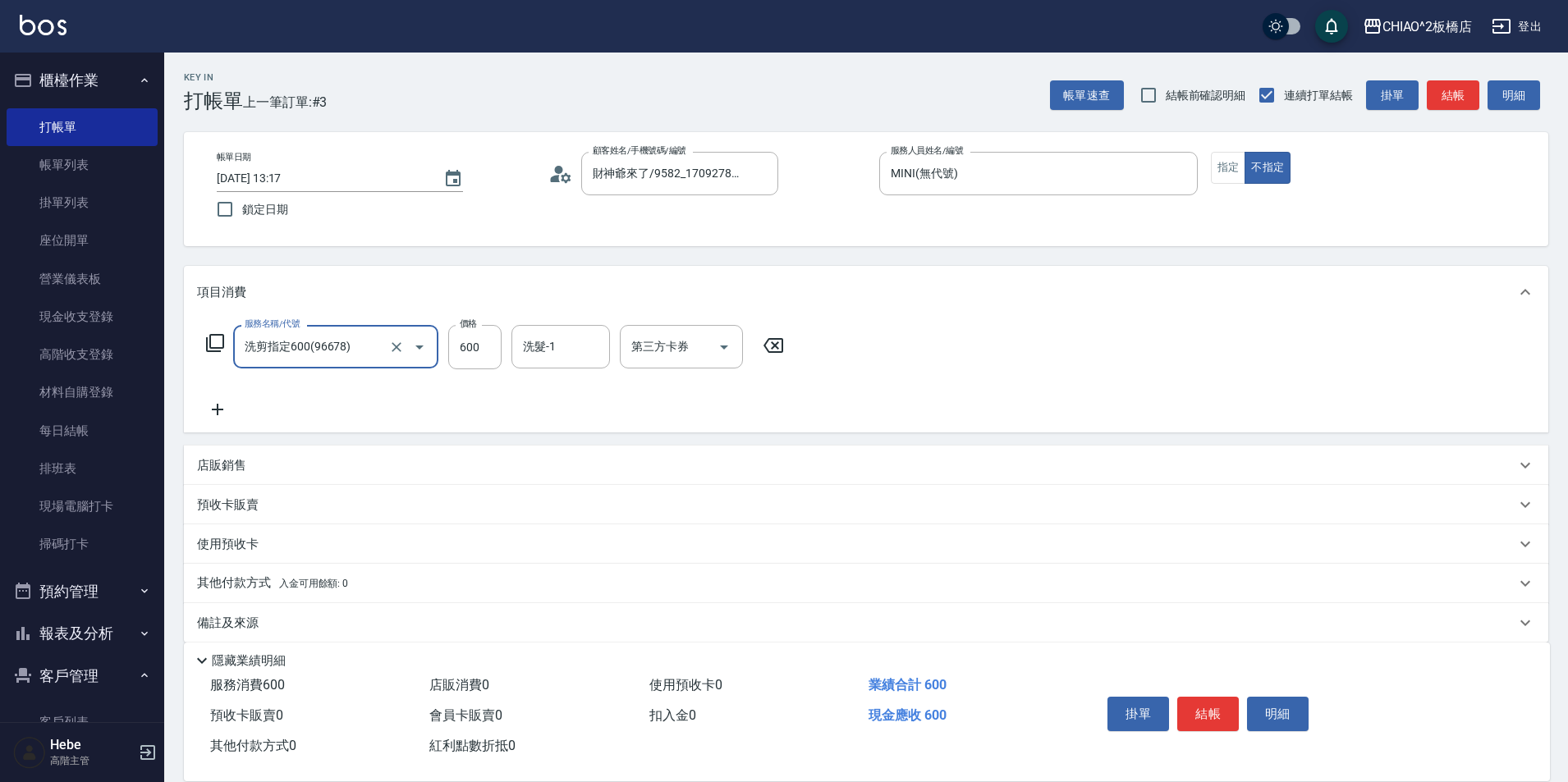
click at [231, 415] on icon at bounding box center [217, 409] width 41 height 20
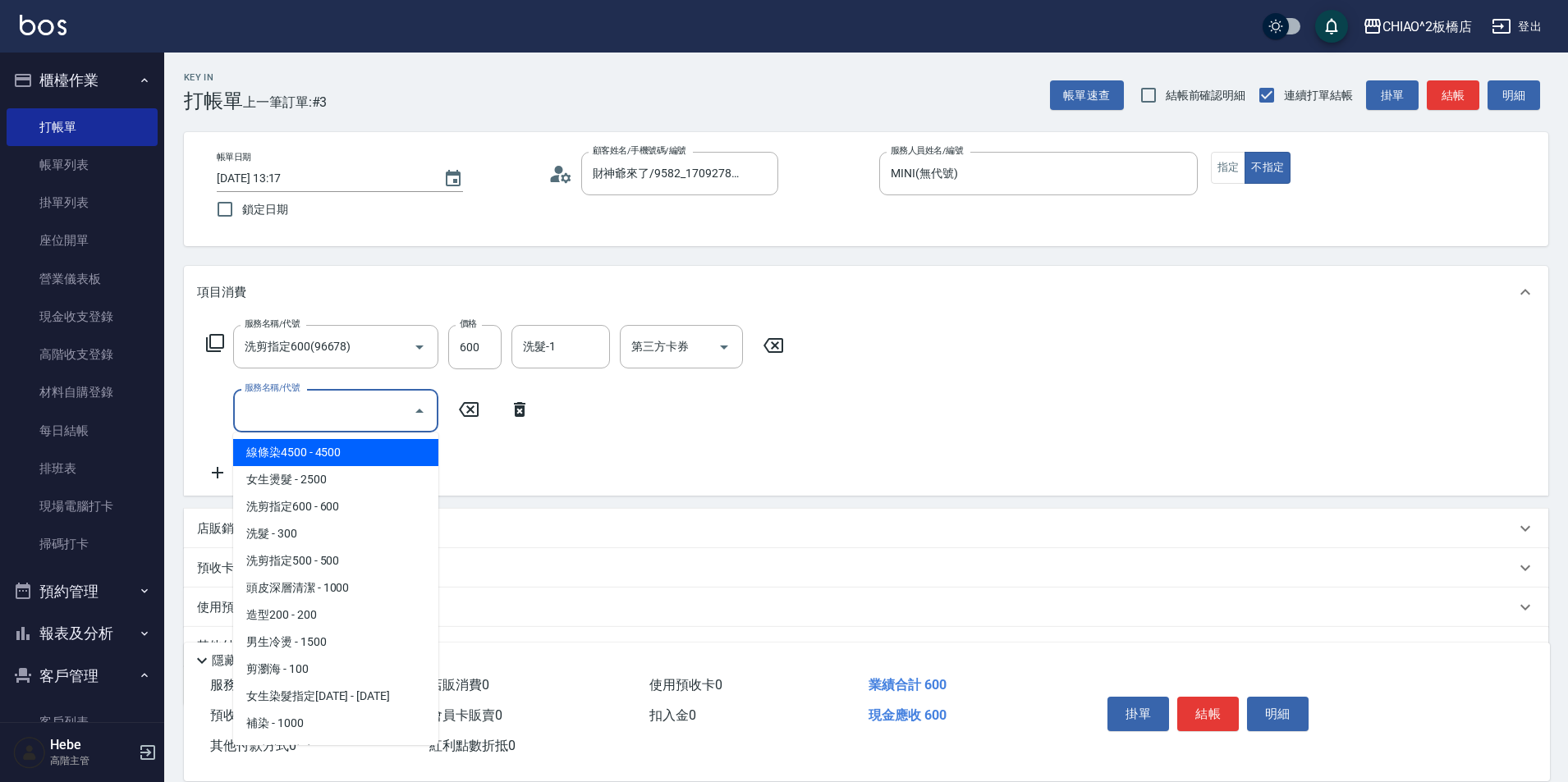
click at [269, 411] on input "服務名稱/代號" at bounding box center [323, 410] width 166 height 28
click at [353, 479] on span "女生燙髮 - 2500" at bounding box center [335, 480] width 205 height 27
type input "女生燙髮(96677)"
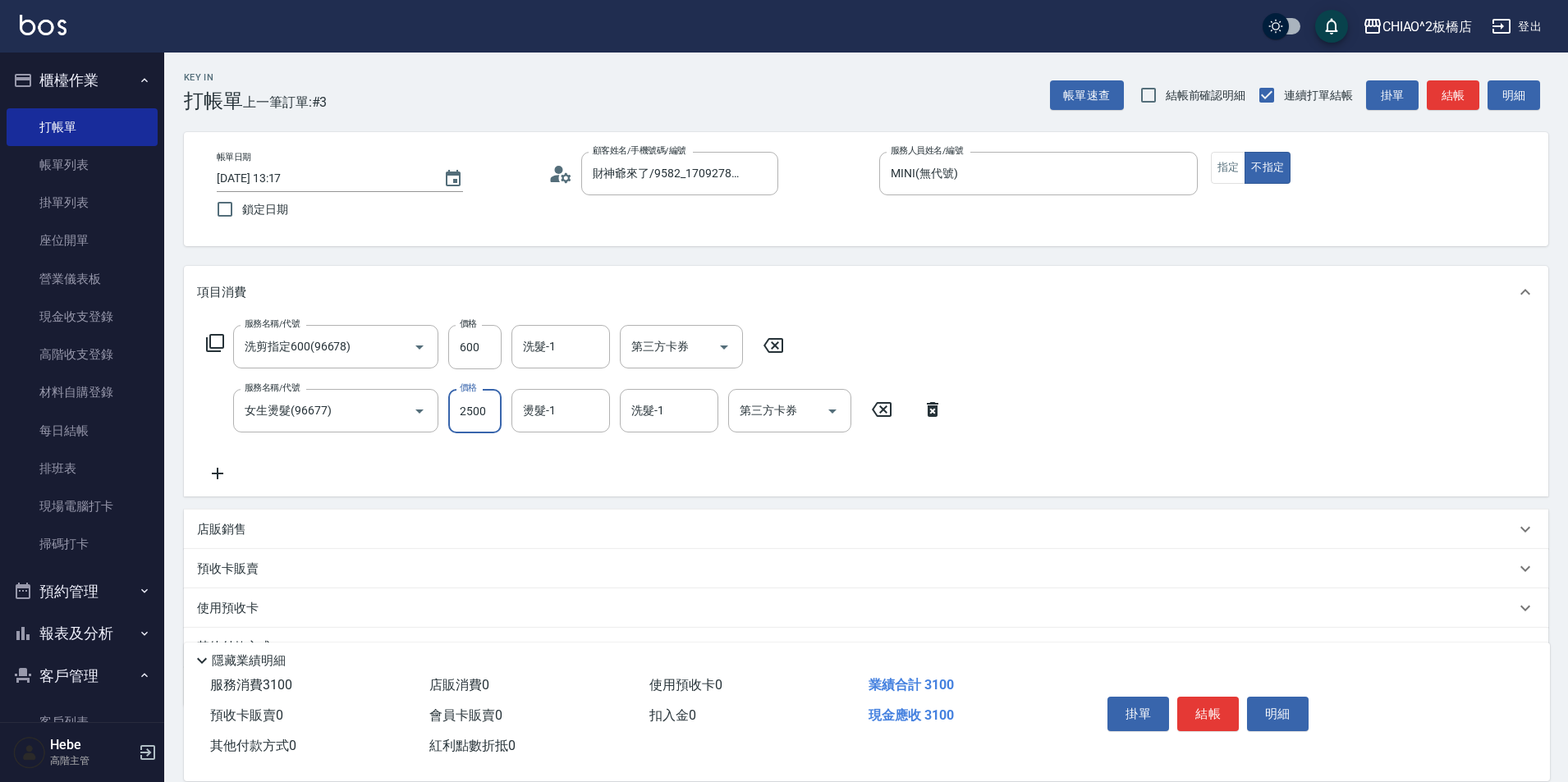
click at [474, 409] on input "2500" at bounding box center [475, 411] width 54 height 44
type input "3000"
click at [1194, 697] on button "結帳" at bounding box center [1209, 713] width 62 height 34
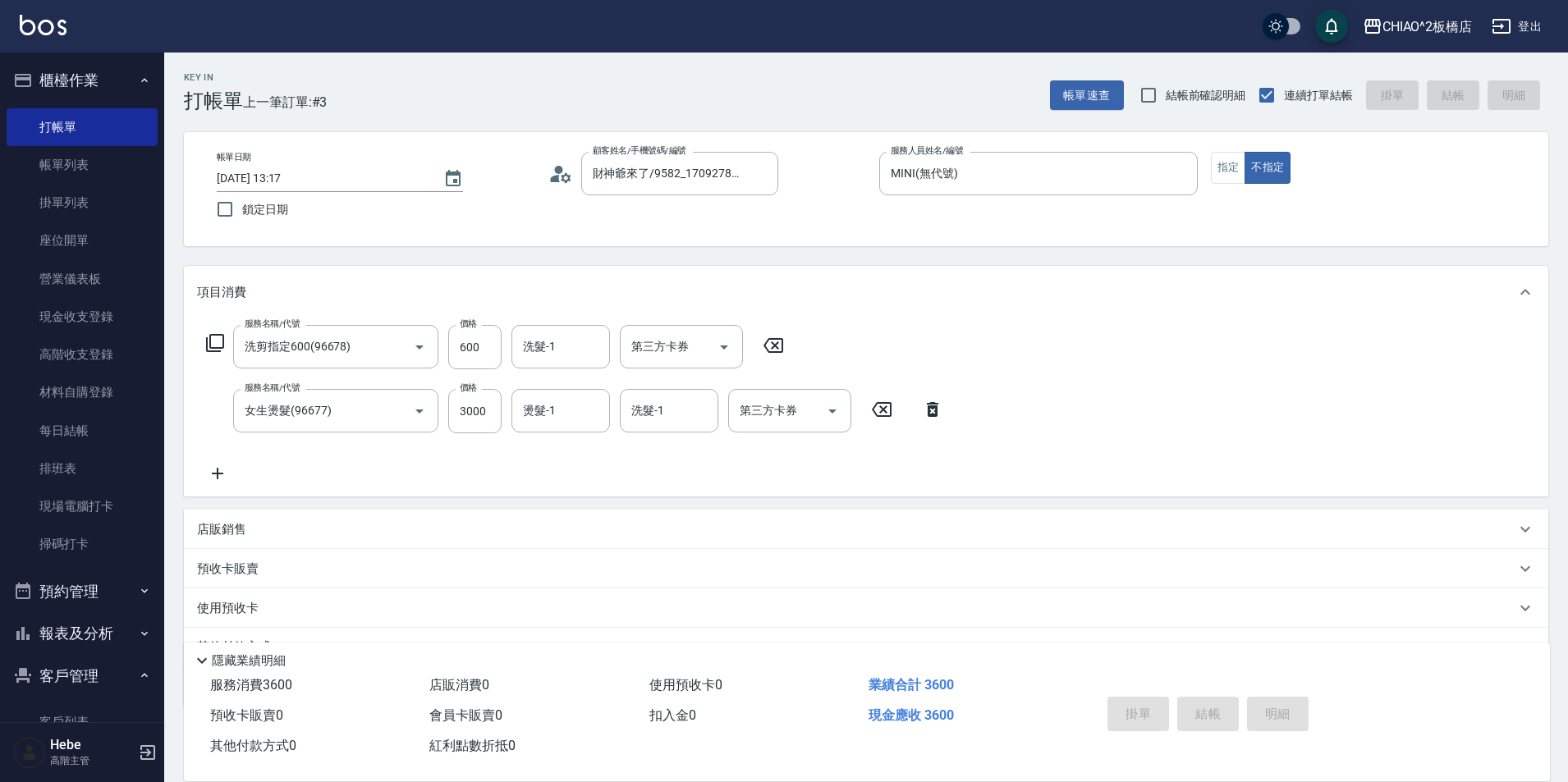
type input "[DATE] 13:18"
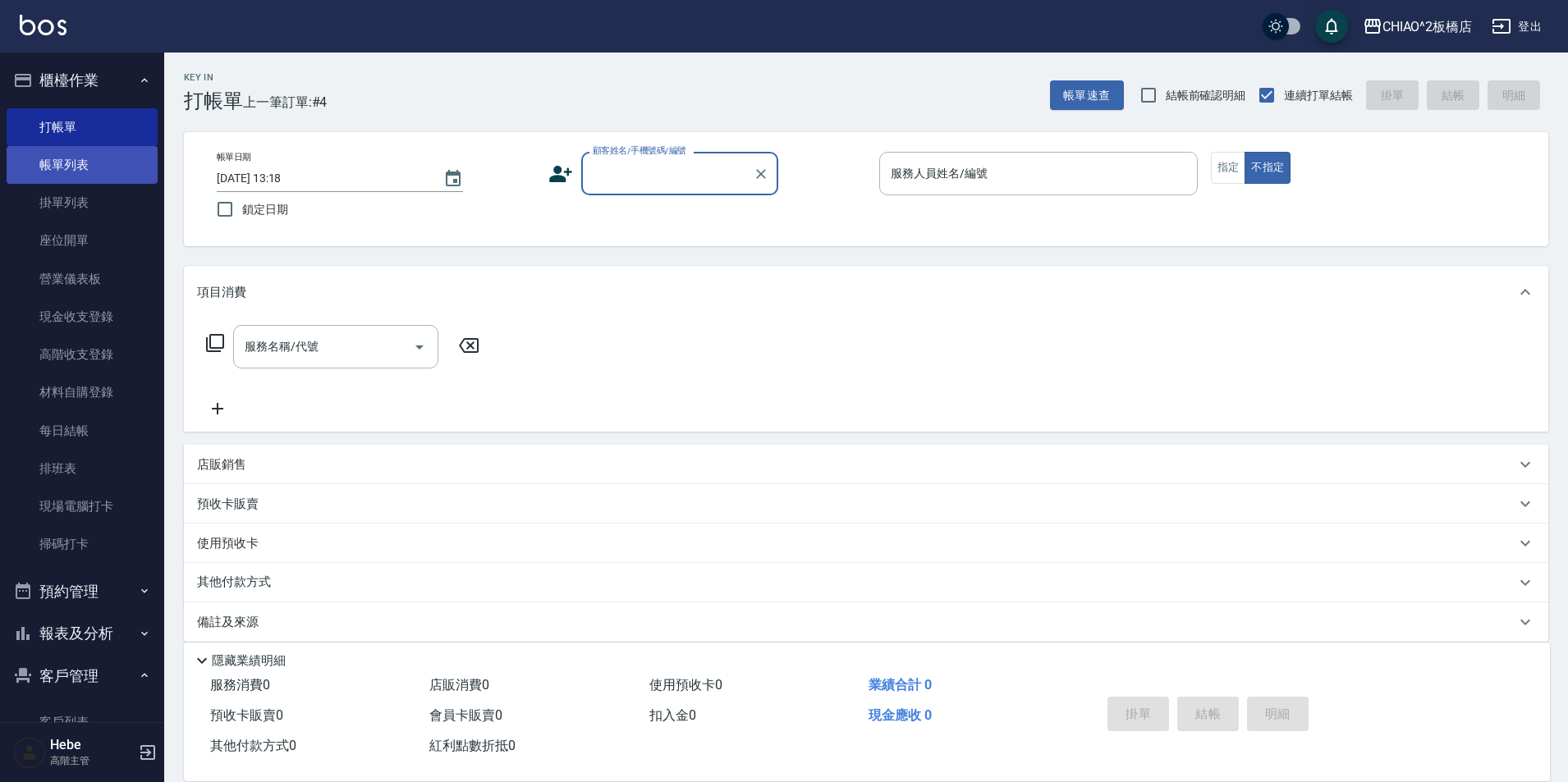
click at [50, 177] on link "帳單列表" at bounding box center [82, 164] width 151 height 38
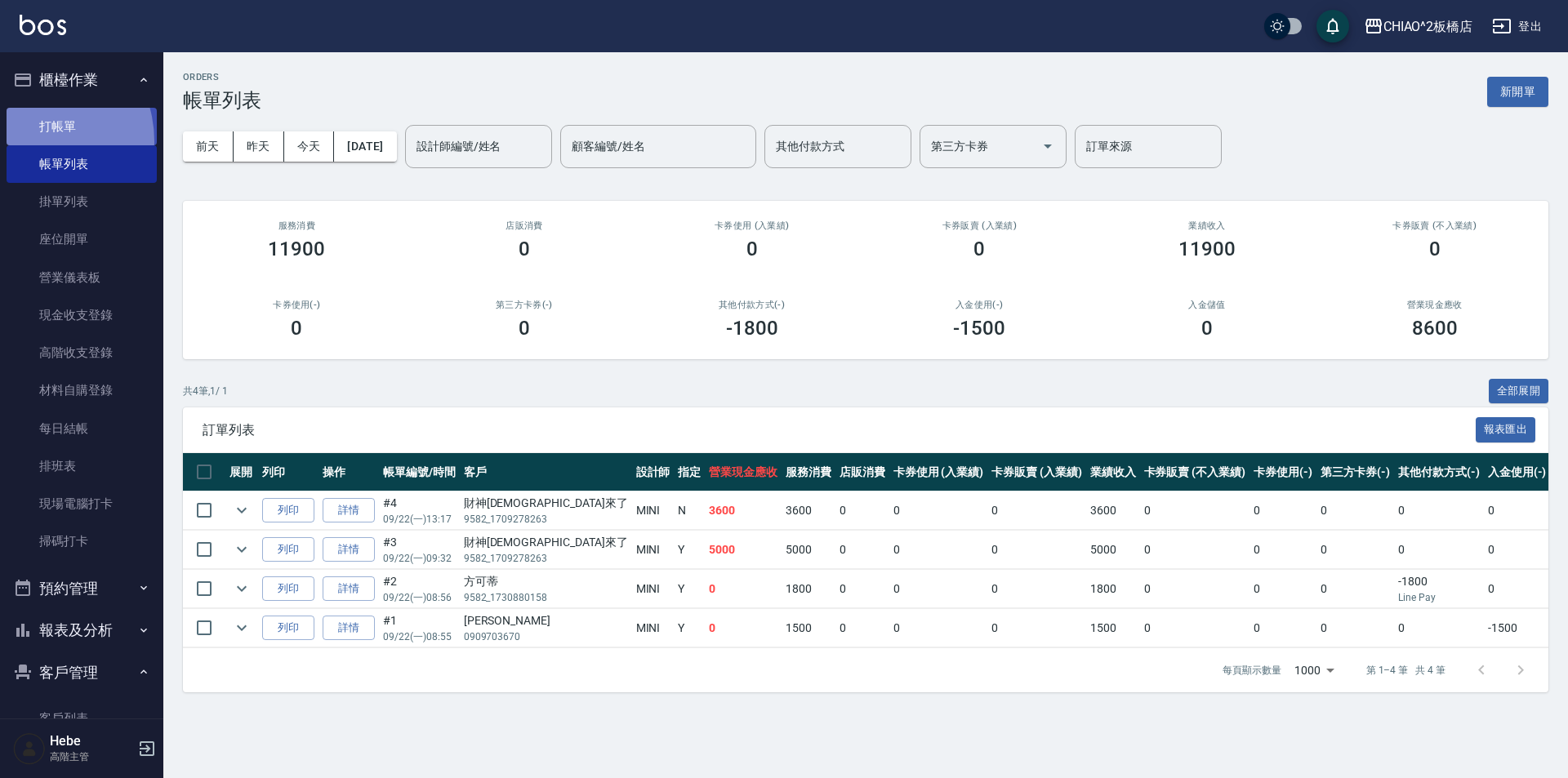
click at [30, 141] on link "打帳單" at bounding box center [82, 126] width 150 height 37
